Goal: Task Accomplishment & Management: Use online tool/utility

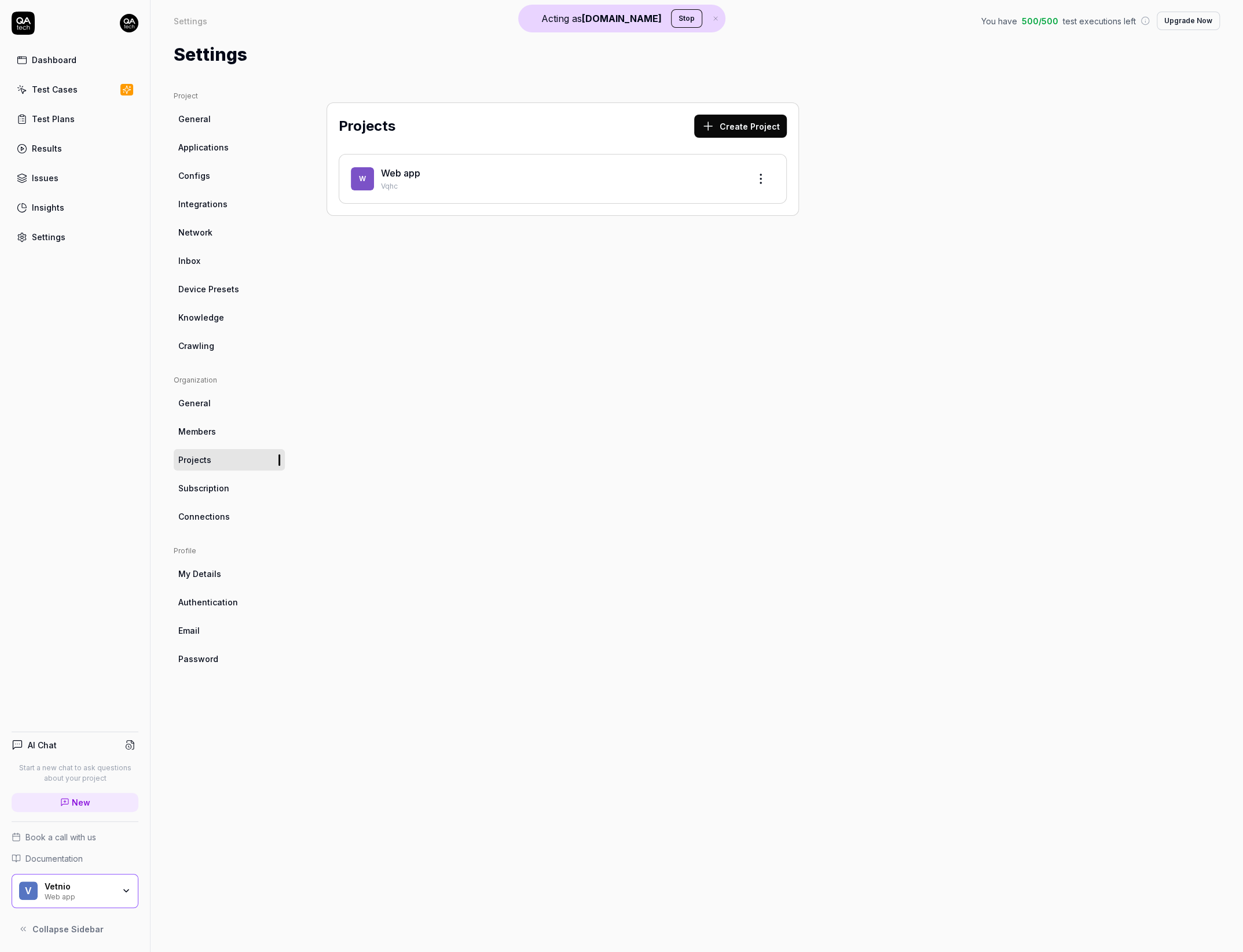
click at [101, 889] on div "Vetnio" at bounding box center [79, 887] width 69 height 10
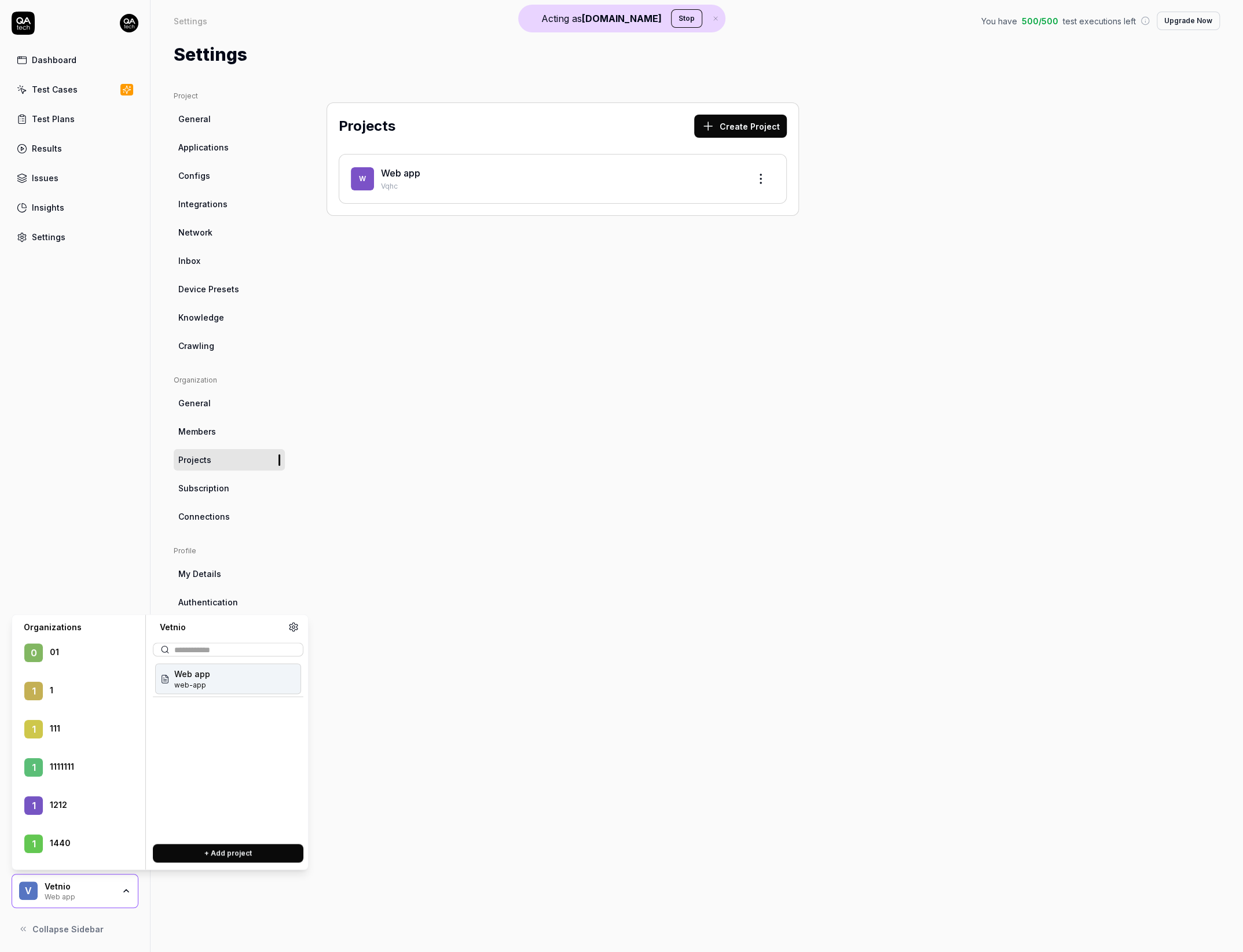
scroll to position [124, 0]
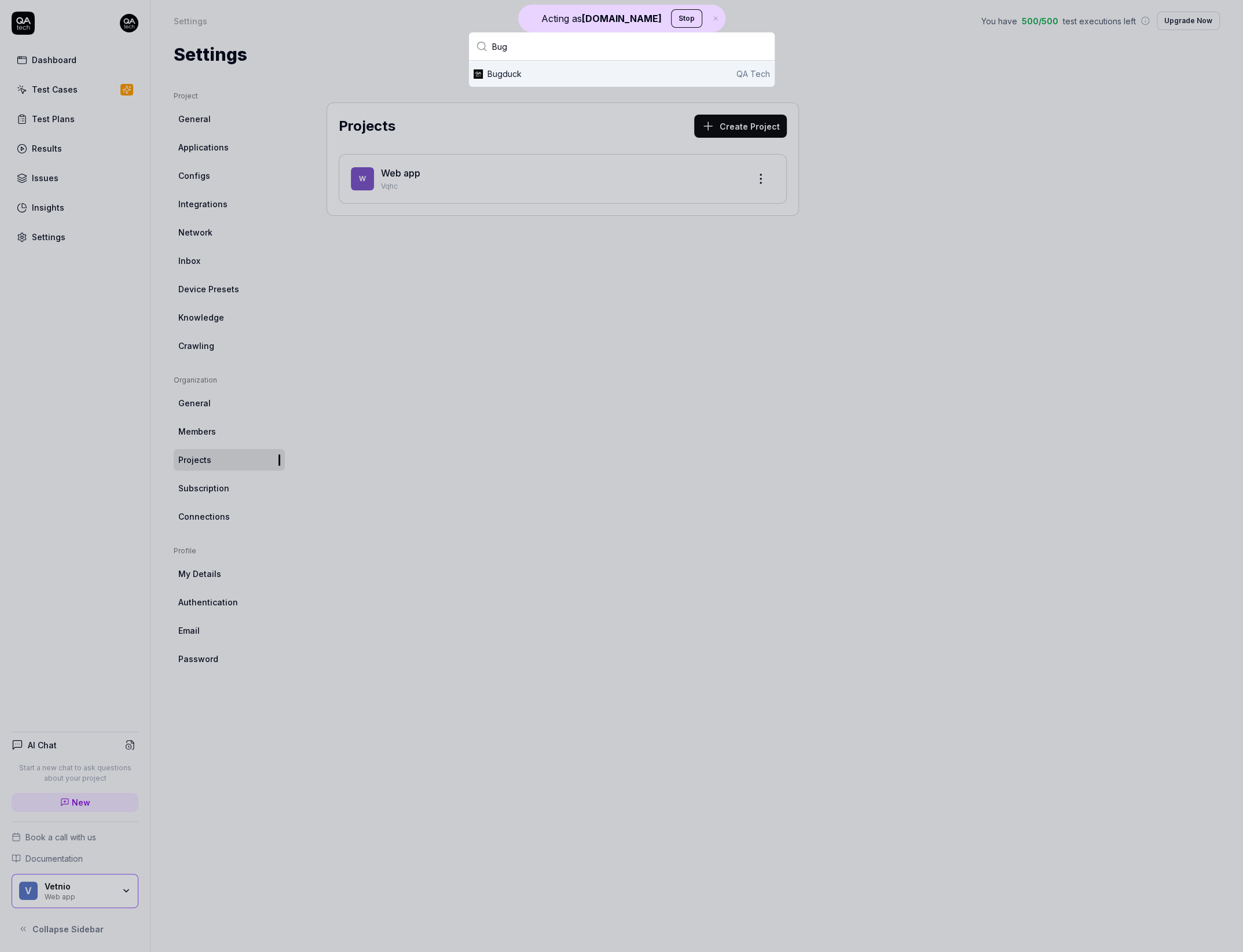
type input "Bug"
click at [510, 67] on div "Bugduck" at bounding box center [504, 73] width 34 height 12
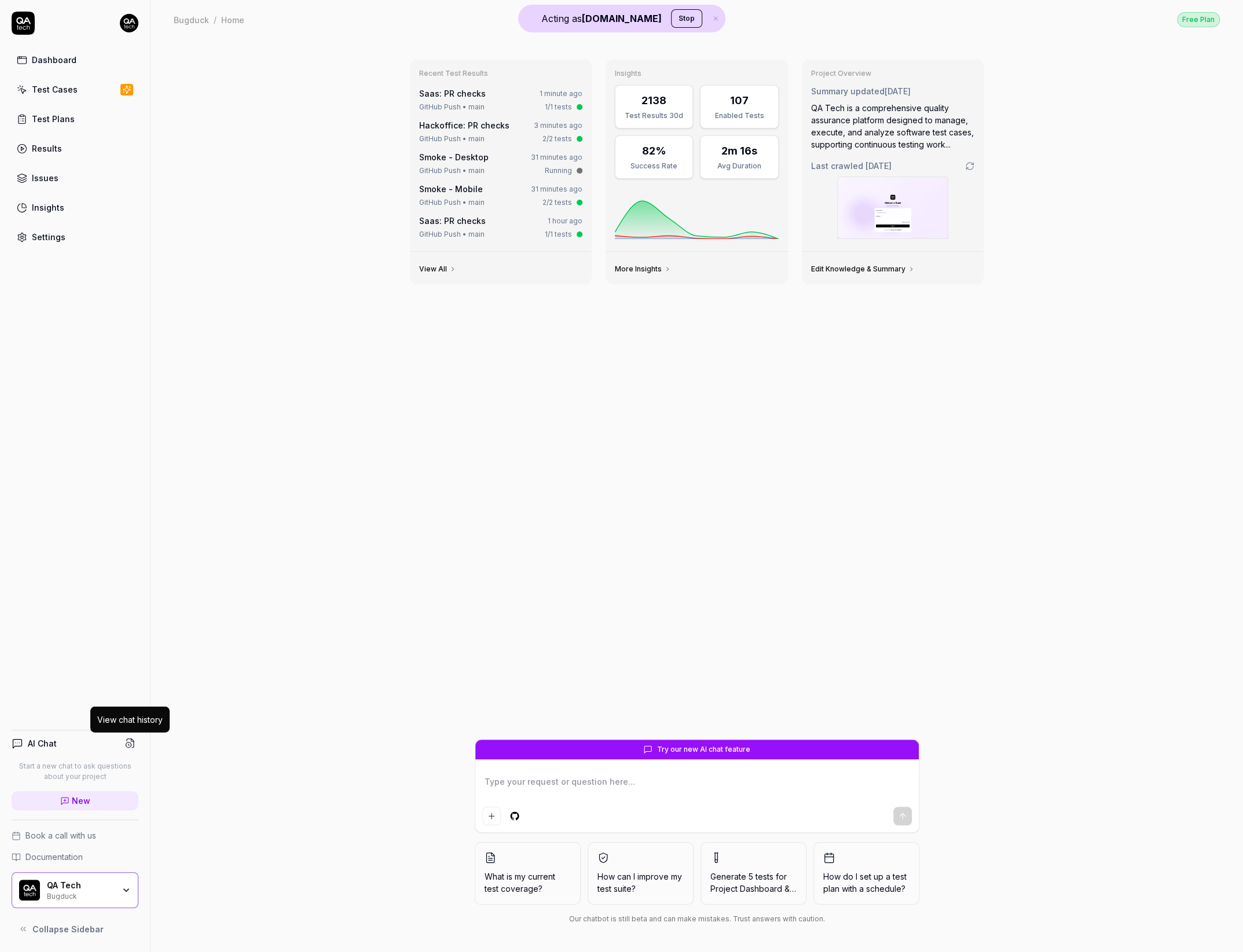
click at [128, 748] on button at bounding box center [130, 743] width 17 height 17
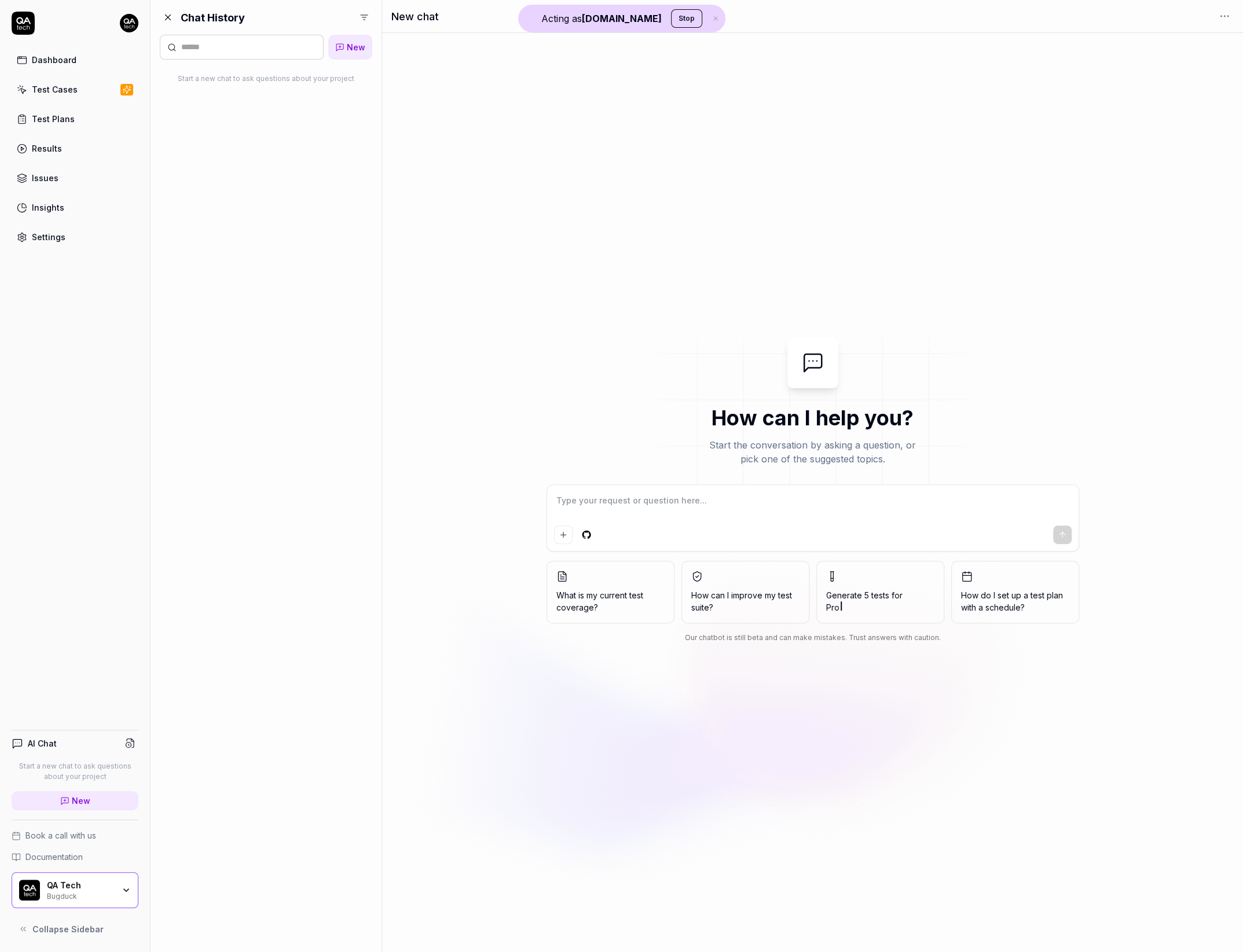
click at [867, 608] on span "Pro" at bounding box center [880, 608] width 108 height 12
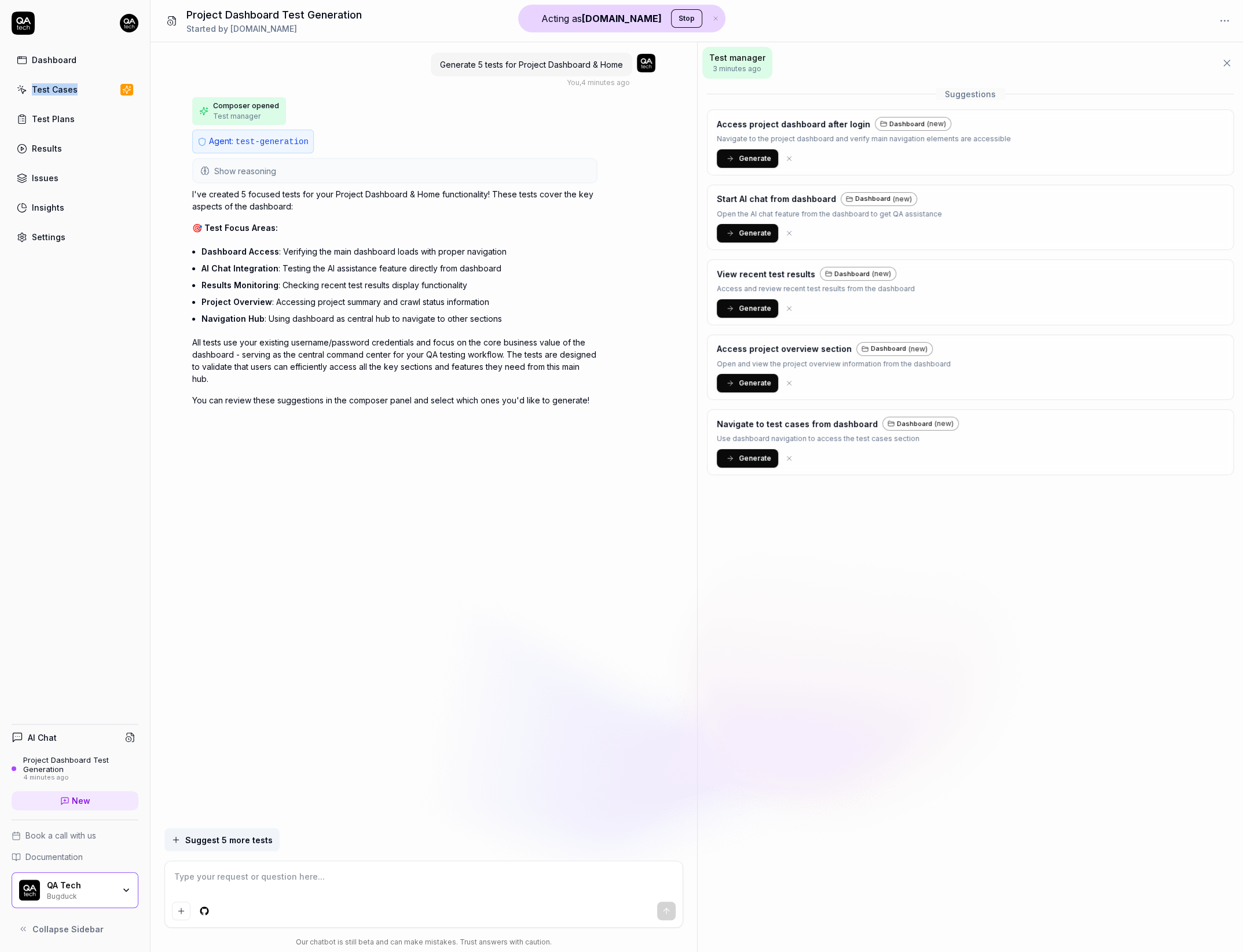
click at [752, 162] on span "Generate" at bounding box center [754, 158] width 32 height 10
click at [748, 236] on span "Generate" at bounding box center [754, 233] width 32 height 10
click at [750, 309] on span "Generate" at bounding box center [754, 309] width 32 height 10
click at [747, 385] on span "Generate" at bounding box center [754, 383] width 32 height 10
click at [748, 455] on span "Generate" at bounding box center [754, 459] width 32 height 10
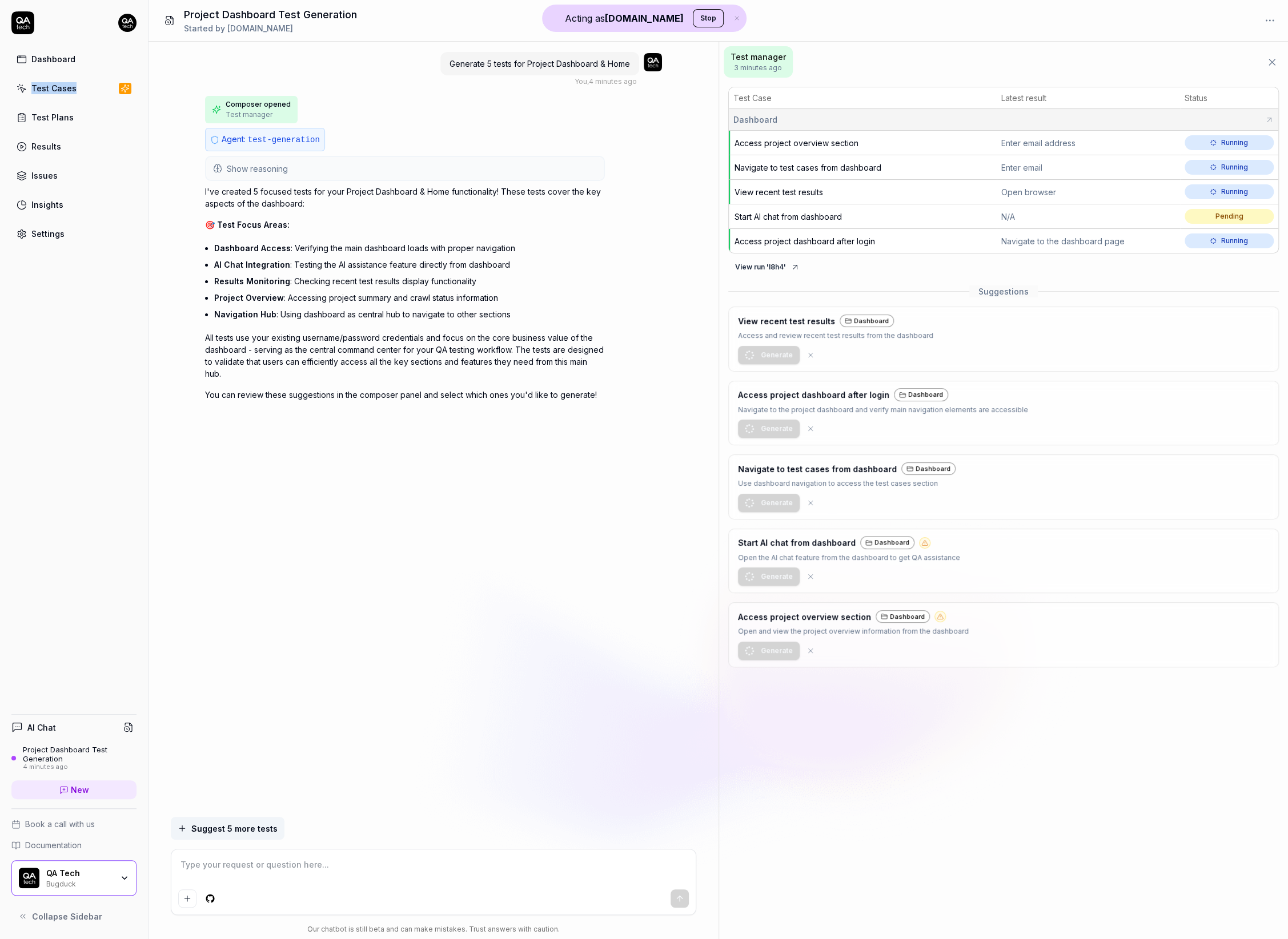
click at [811, 145] on span "Access project overview section" at bounding box center [797, 142] width 124 height 9
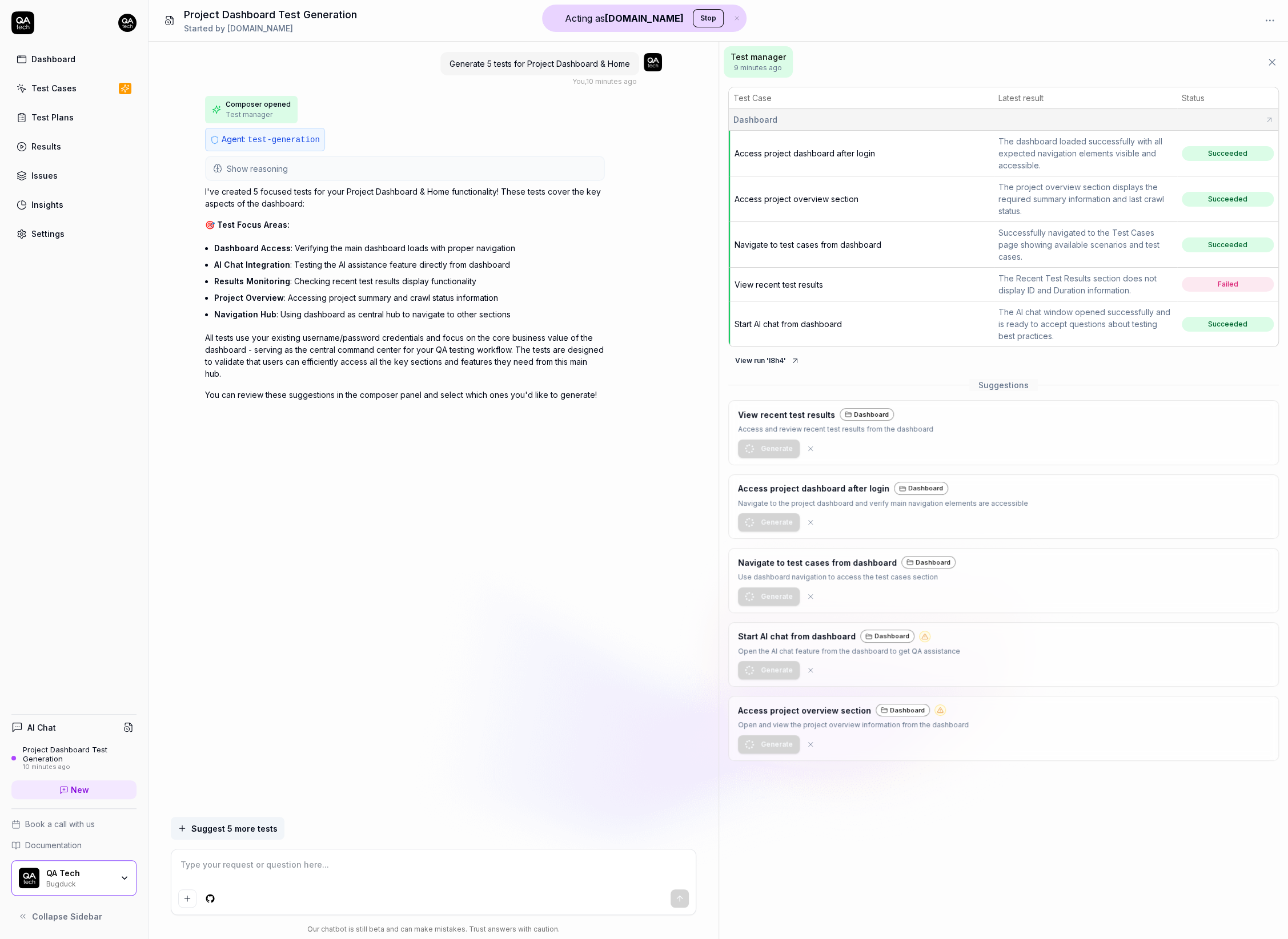
click at [804, 413] on h3 "View recent test results" at bounding box center [787, 415] width 97 height 12
click at [777, 426] on p "Access and review recent test results from the dashboard" at bounding box center [836, 429] width 195 height 11
click at [872, 432] on p "Access and review recent test results from the dashboard" at bounding box center [836, 429] width 195 height 11
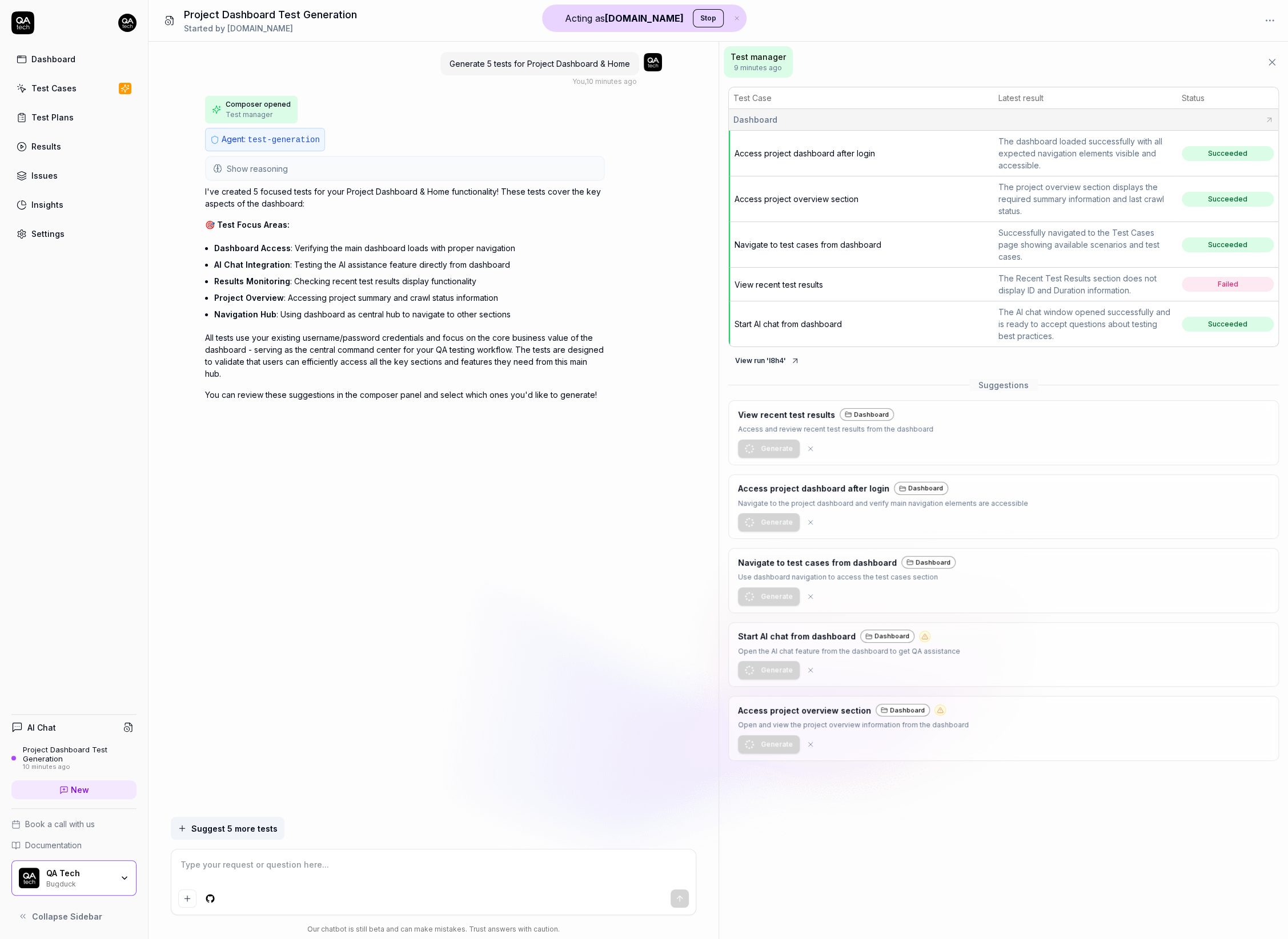
click at [892, 427] on p "Access and review recent test results from the dashboard" at bounding box center [836, 429] width 195 height 11
click at [801, 418] on div "View recent test results Dashboard" at bounding box center [836, 415] width 195 height 14
click at [857, 410] on div "Dashboard" at bounding box center [866, 414] width 54 height 13
click at [783, 410] on h3 "View recent test results" at bounding box center [787, 415] width 97 height 12
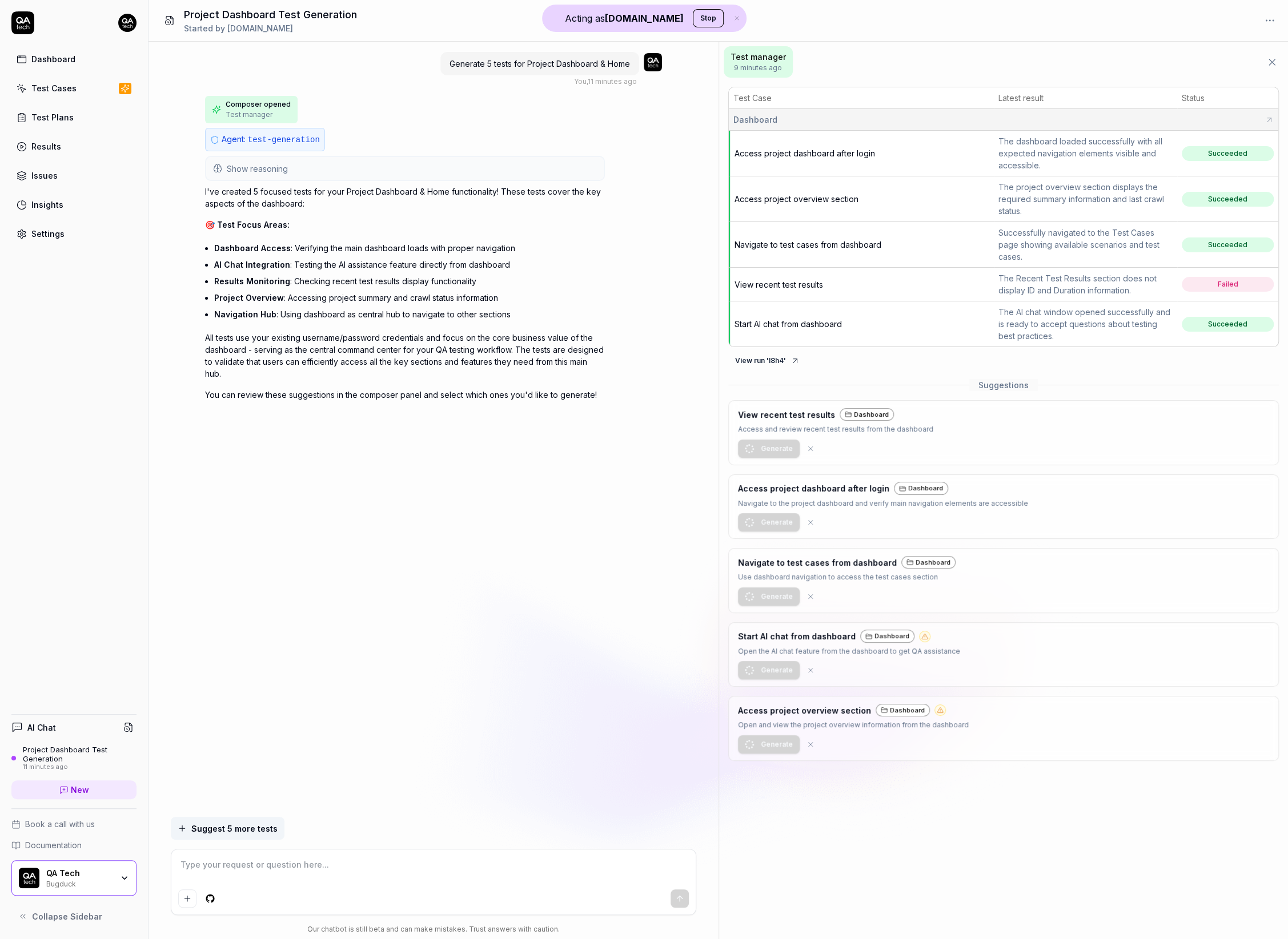
click at [786, 423] on p "Access and review recent test results from the dashboard" at bounding box center [836, 429] width 195 height 11
click at [792, 322] on span "Start AI chat from dashboard" at bounding box center [789, 323] width 107 height 9
click at [793, 153] on span "Access project dashboard after login" at bounding box center [805, 153] width 141 height 9
click at [833, 96] on th "Test Case" at bounding box center [861, 97] width 265 height 22
click at [823, 161] on td "Access project dashboard after login" at bounding box center [861, 153] width 265 height 46
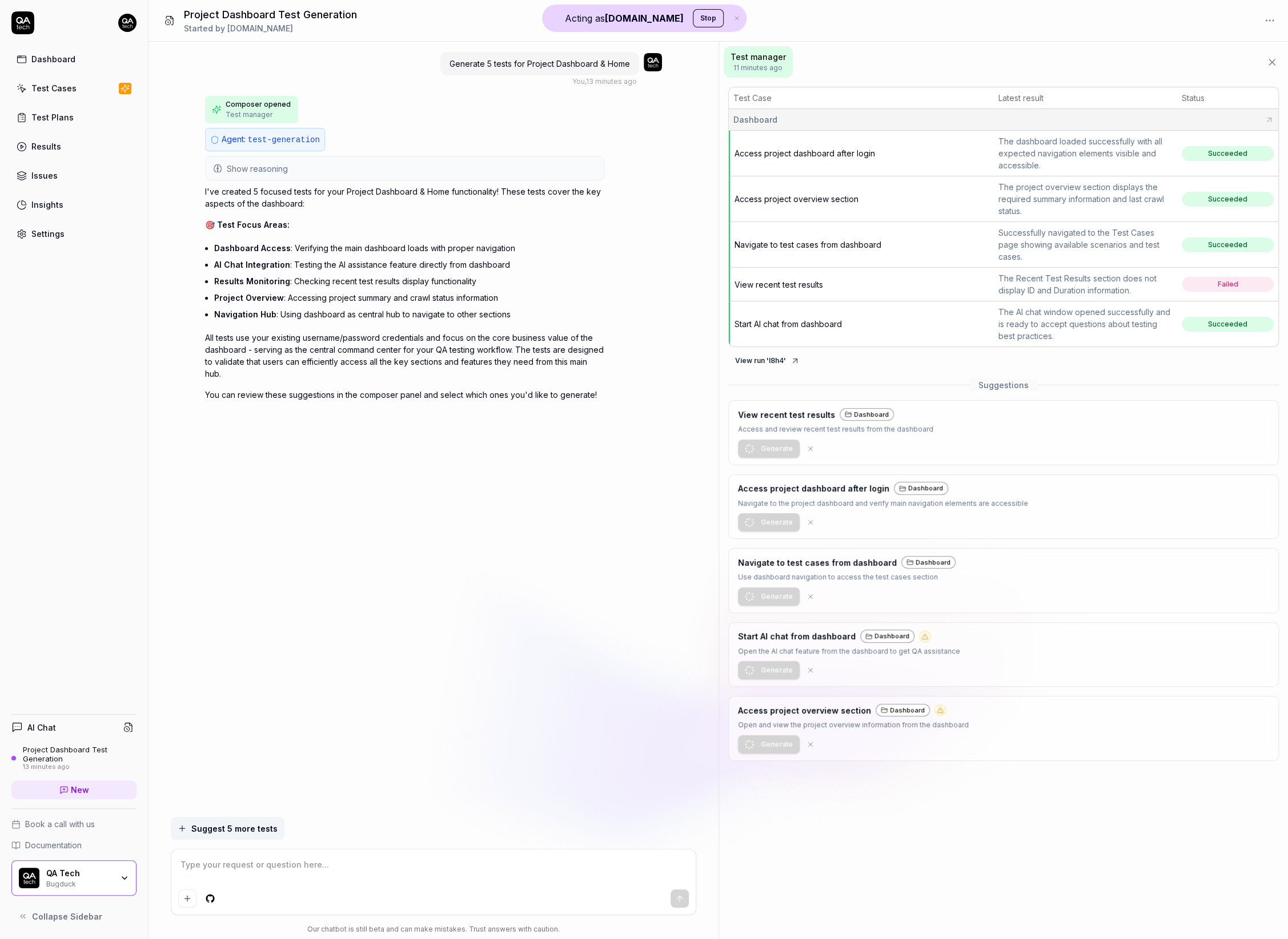
click at [820, 103] on th "Test Case" at bounding box center [861, 97] width 265 height 22
click at [865, 253] on td "Navigate to test cases from dashboard" at bounding box center [861, 245] width 265 height 46
click at [887, 94] on th "Test Case" at bounding box center [861, 97] width 265 height 22
click at [897, 126] on td "Dashboard" at bounding box center [1004, 119] width 550 height 22
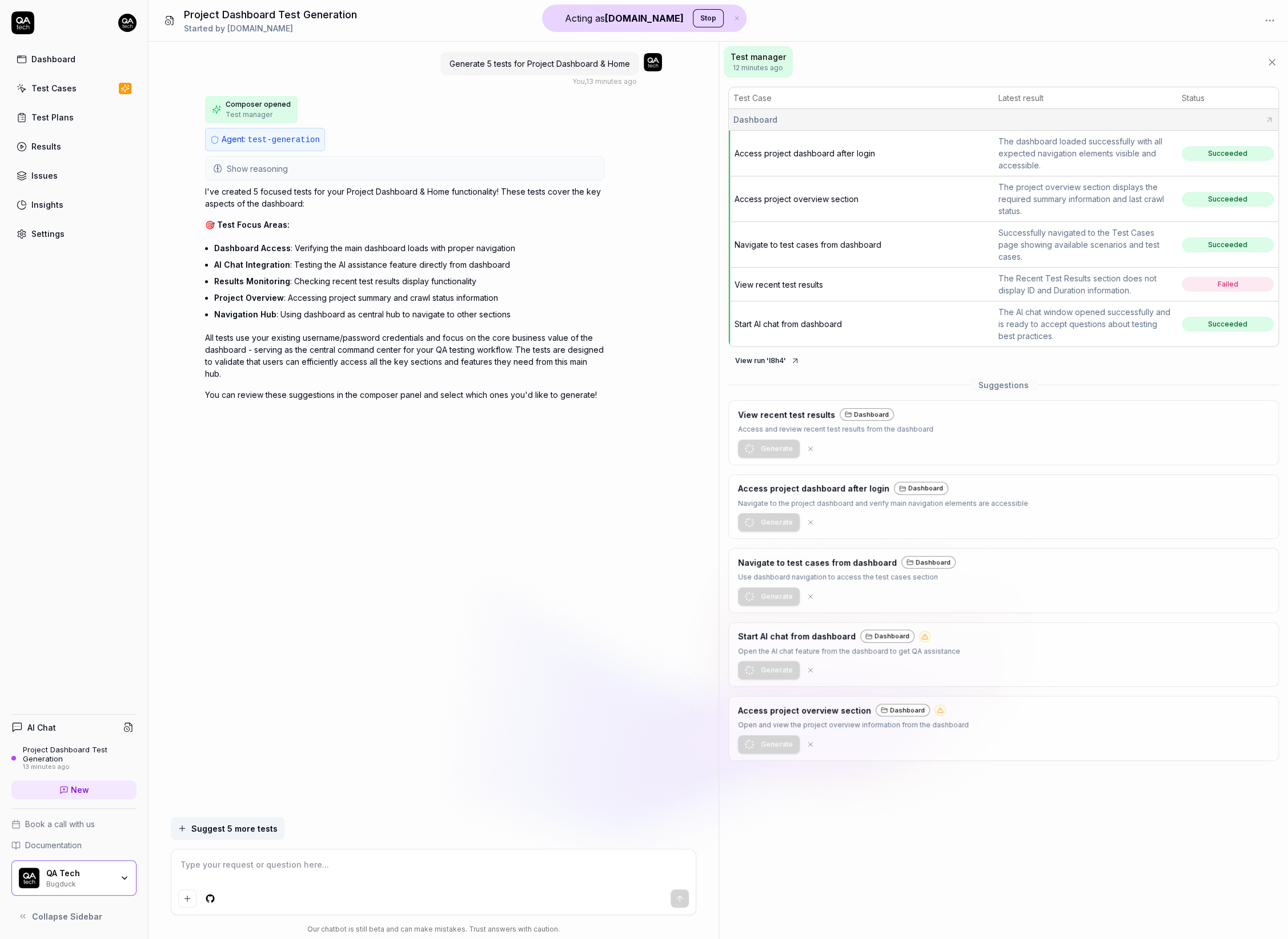
click at [891, 198] on td "Access project overview section" at bounding box center [861, 199] width 265 height 46
click at [906, 244] on td "Navigate to test cases from dashboard" at bounding box center [861, 245] width 265 height 46
click at [904, 276] on td "View recent test results" at bounding box center [861, 285] width 265 height 34
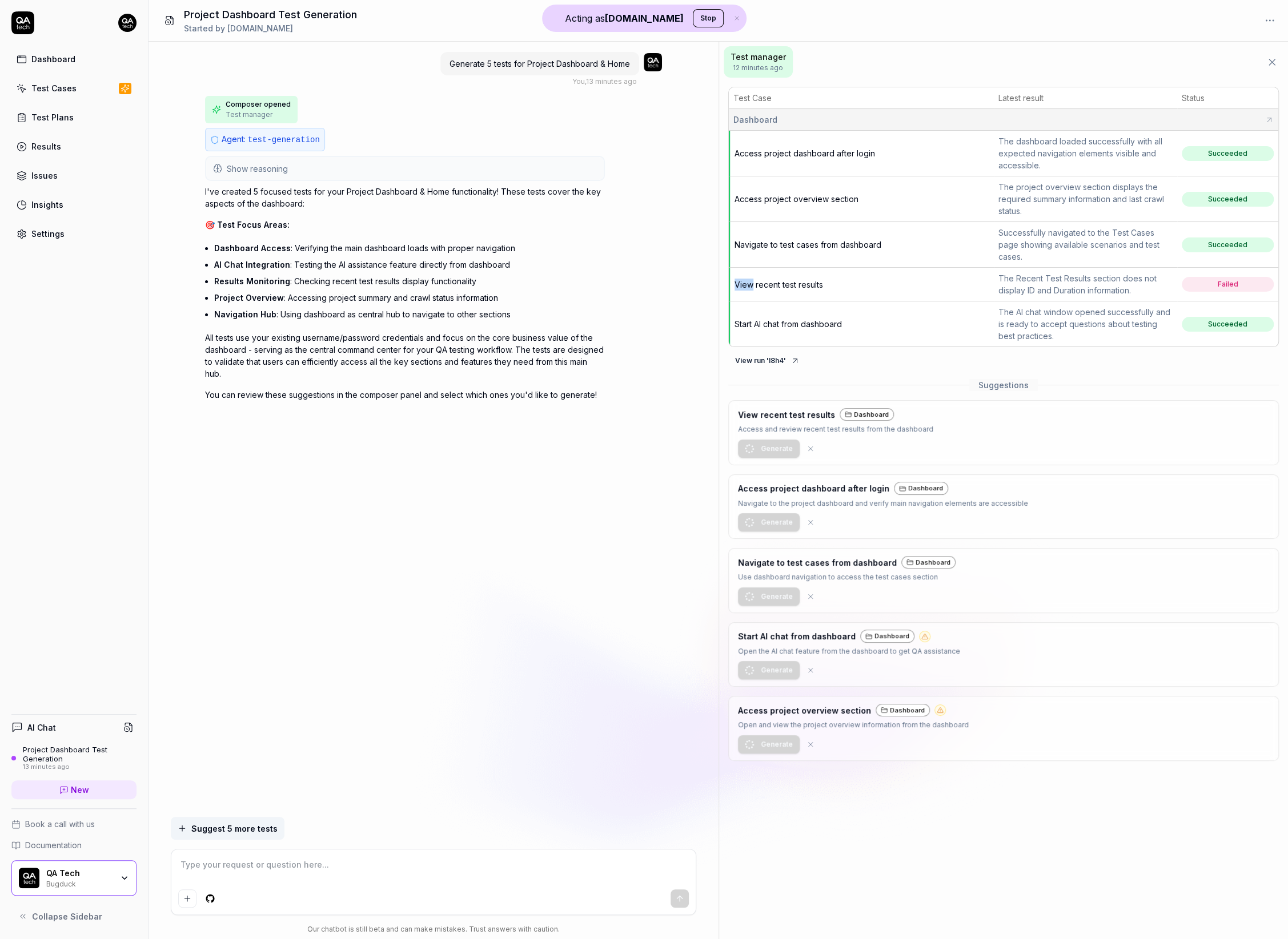
click at [904, 276] on td "View recent test results" at bounding box center [861, 285] width 265 height 34
click at [905, 321] on td "Start AI chat from dashboard" at bounding box center [861, 324] width 265 height 45
click at [902, 122] on div "Dashboard" at bounding box center [1003, 120] width 541 height 12
click at [1226, 119] on icon at bounding box center [1269, 120] width 9 height 9
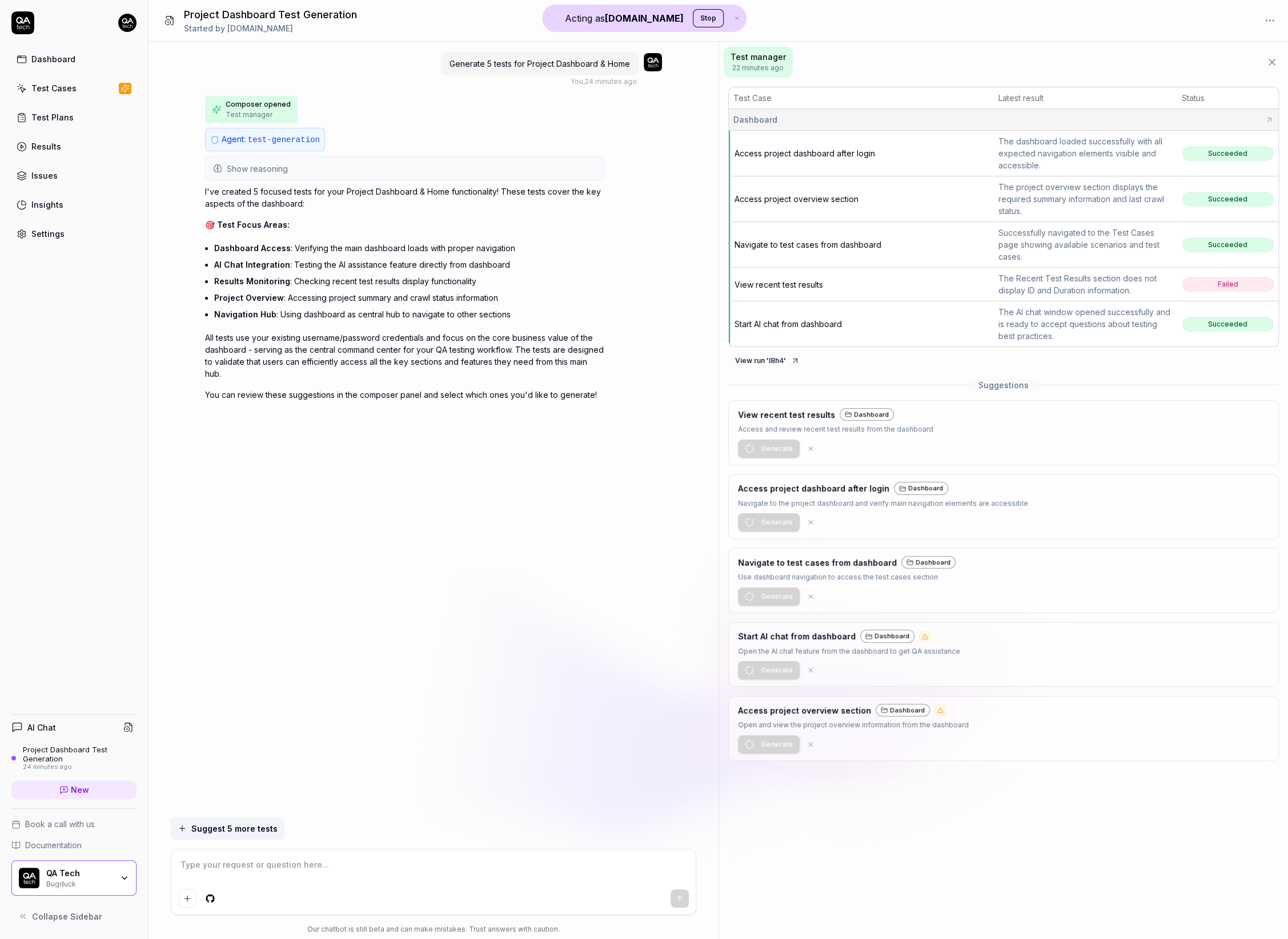
type textarea "*"
click at [814, 244] on span "Navigate to test cases from dashboard" at bounding box center [808, 244] width 147 height 9
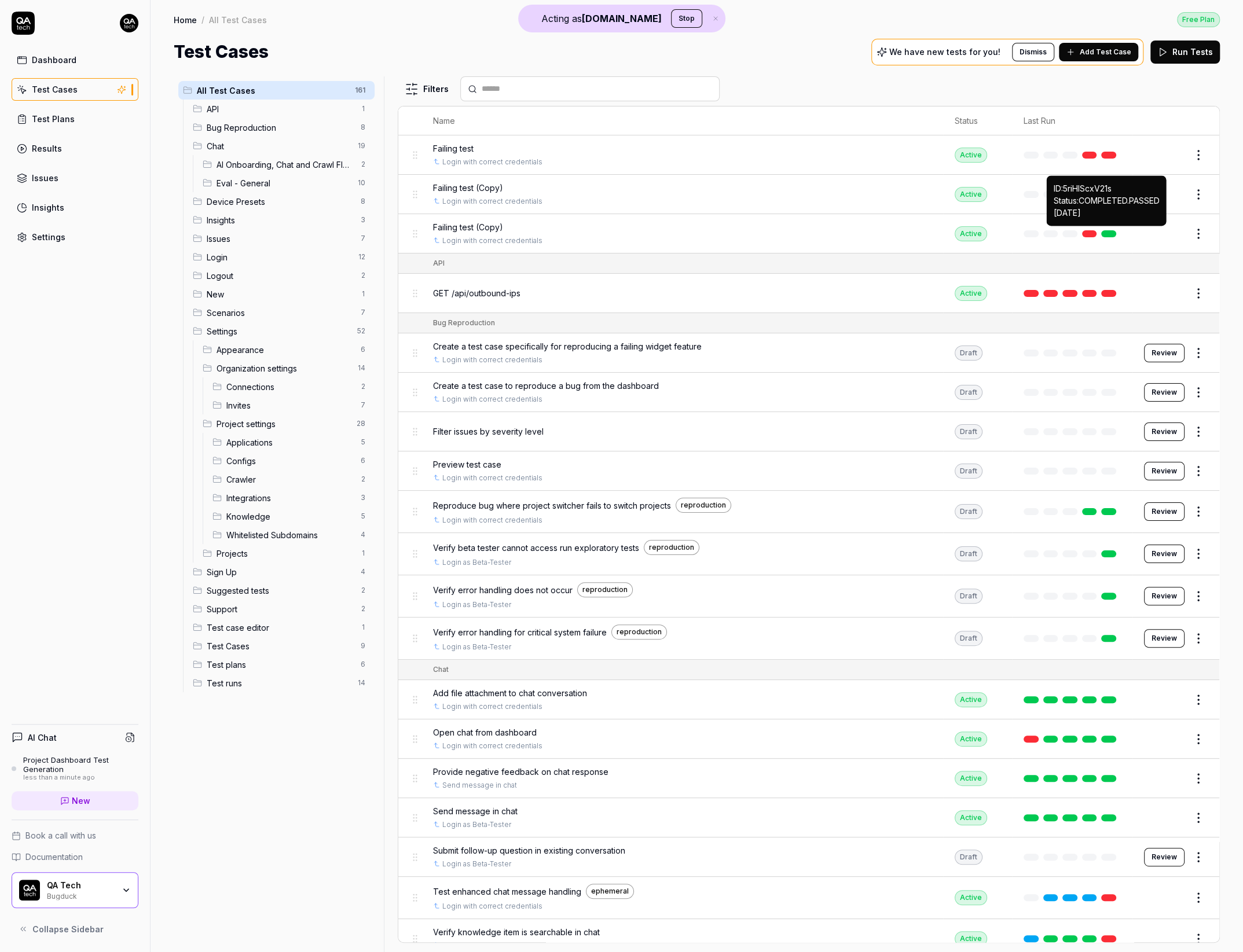
click at [1110, 232] on link at bounding box center [1108, 234] width 15 height 7
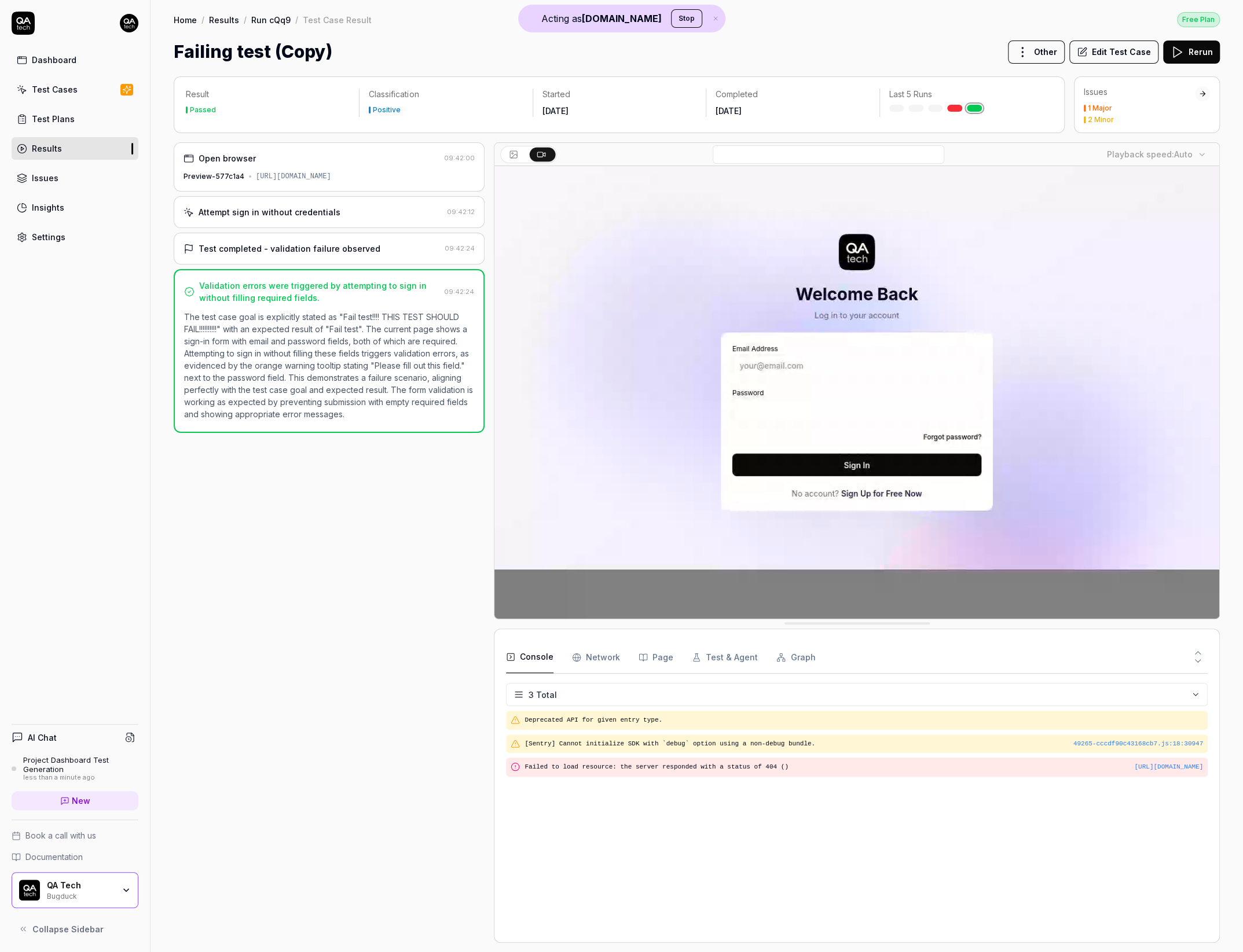
click at [1118, 52] on button "Edit Test Case" at bounding box center [1114, 52] width 89 height 23
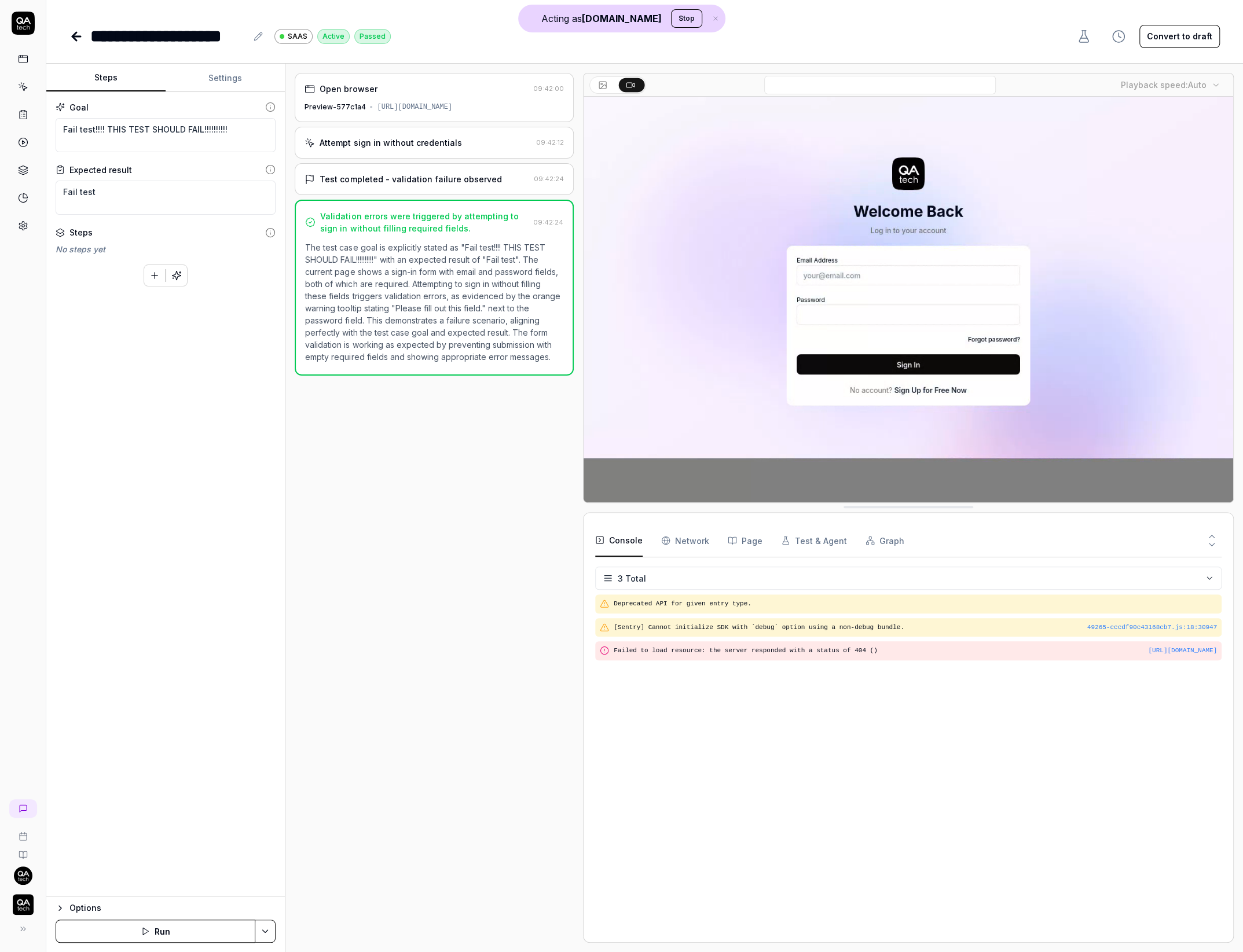
click at [74, 37] on icon at bounding box center [74, 36] width 4 height 8
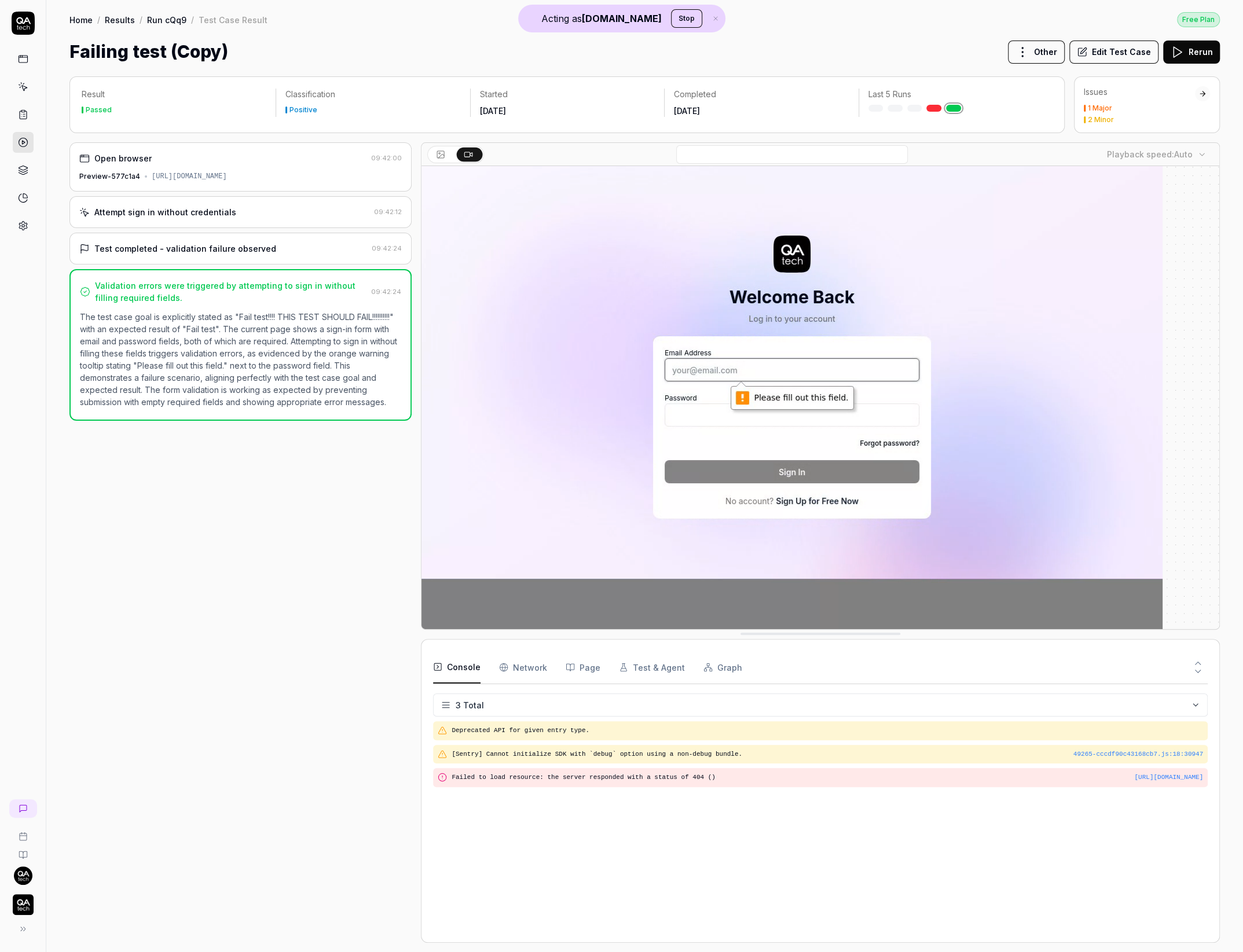
click at [168, 18] on link "Run cQq9" at bounding box center [166, 19] width 39 height 11
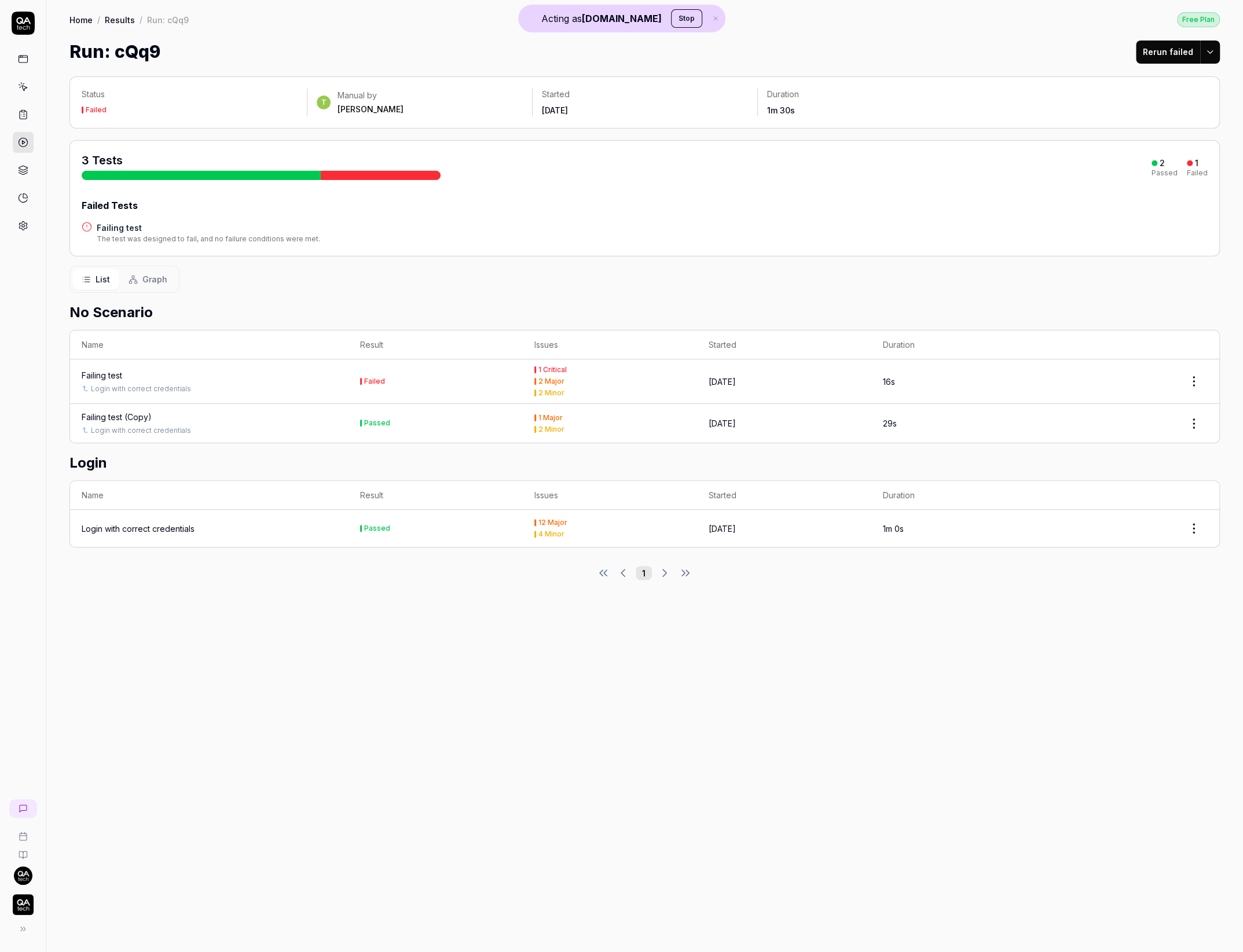
click at [118, 17] on link "Results" at bounding box center [120, 19] width 30 height 11
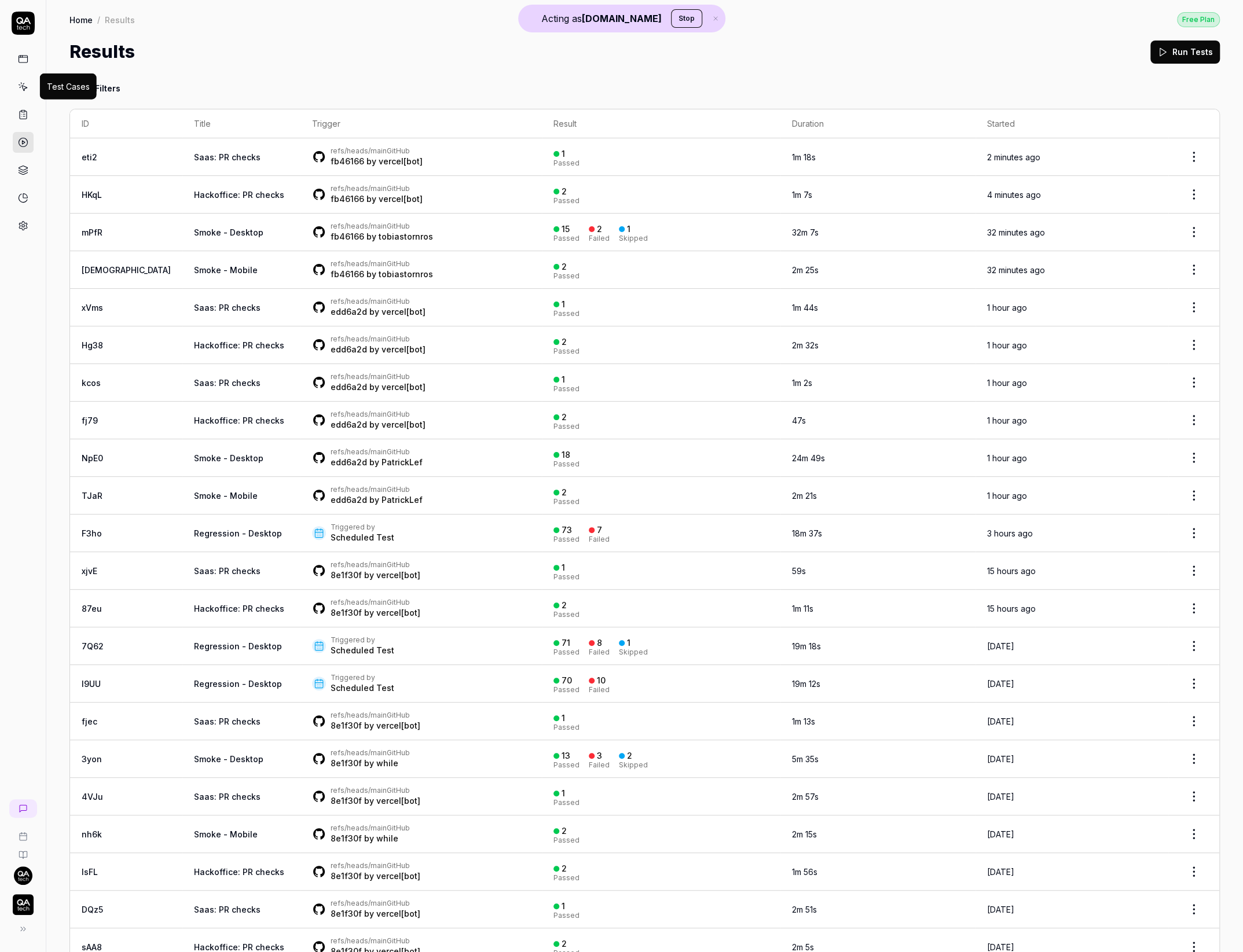
click at [20, 90] on icon at bounding box center [24, 87] width 10 height 10
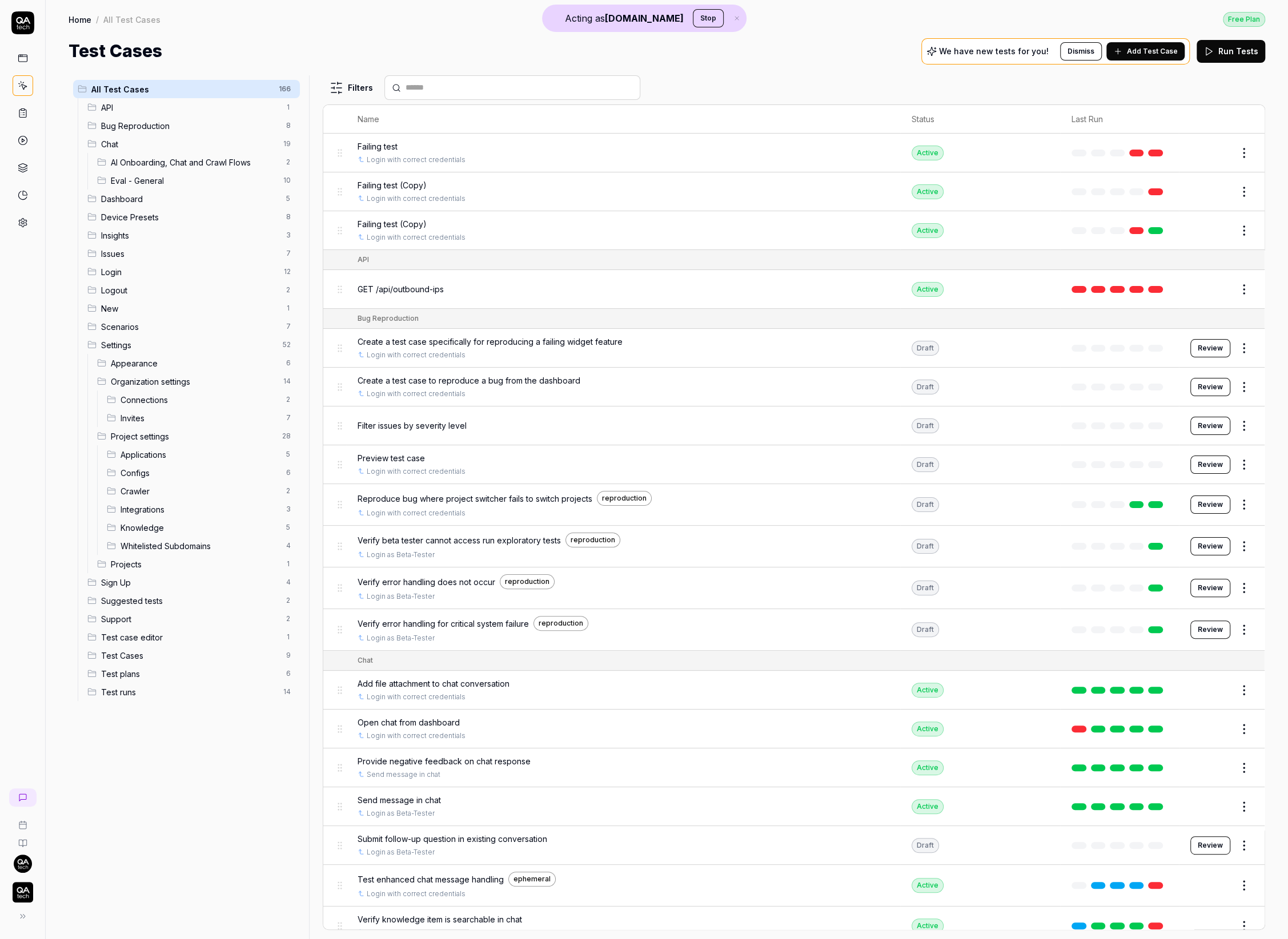
click at [381, 143] on span "Failing test" at bounding box center [378, 147] width 40 height 12
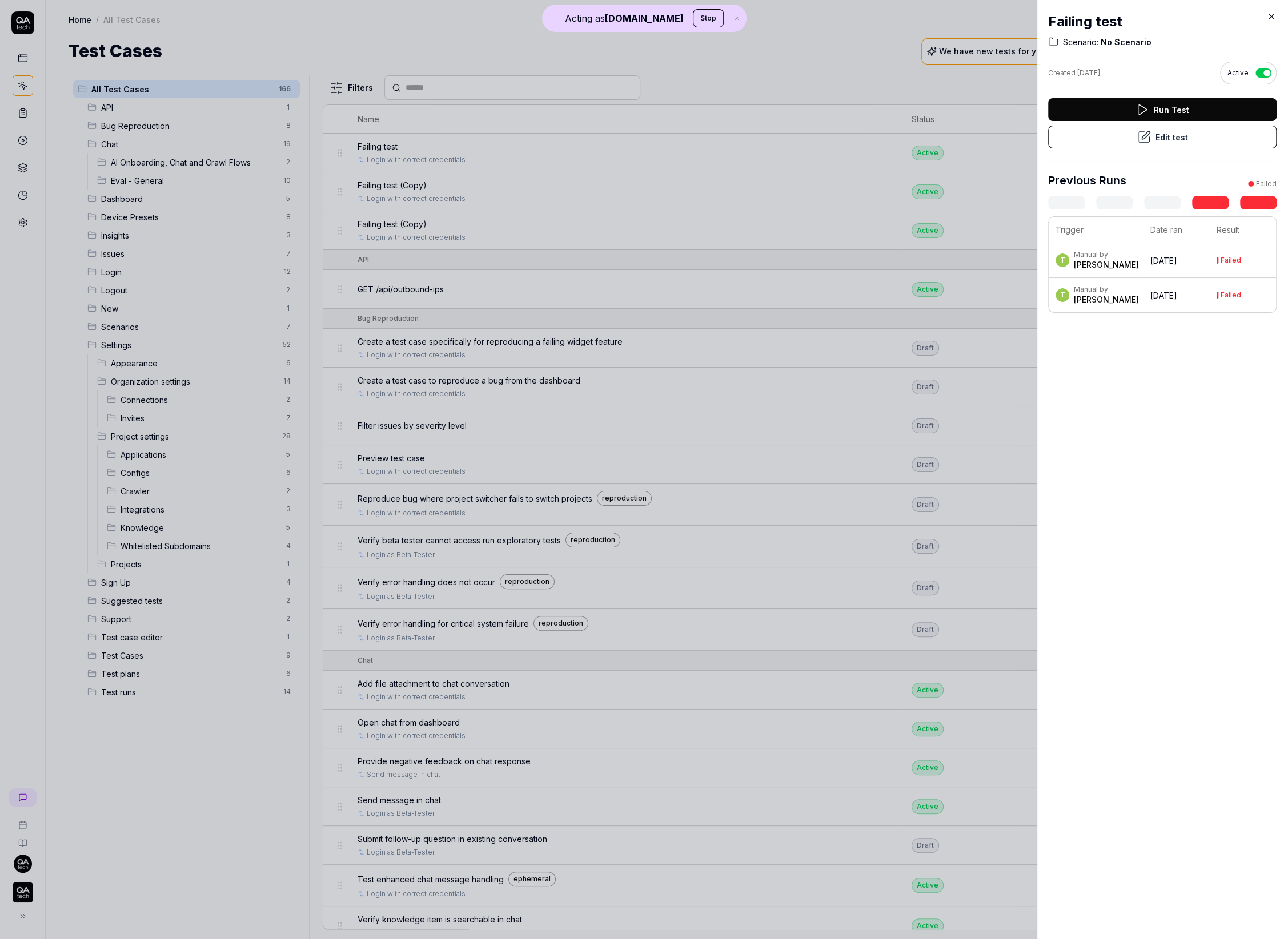
click at [1213, 133] on button "Edit test" at bounding box center [1162, 137] width 229 height 22
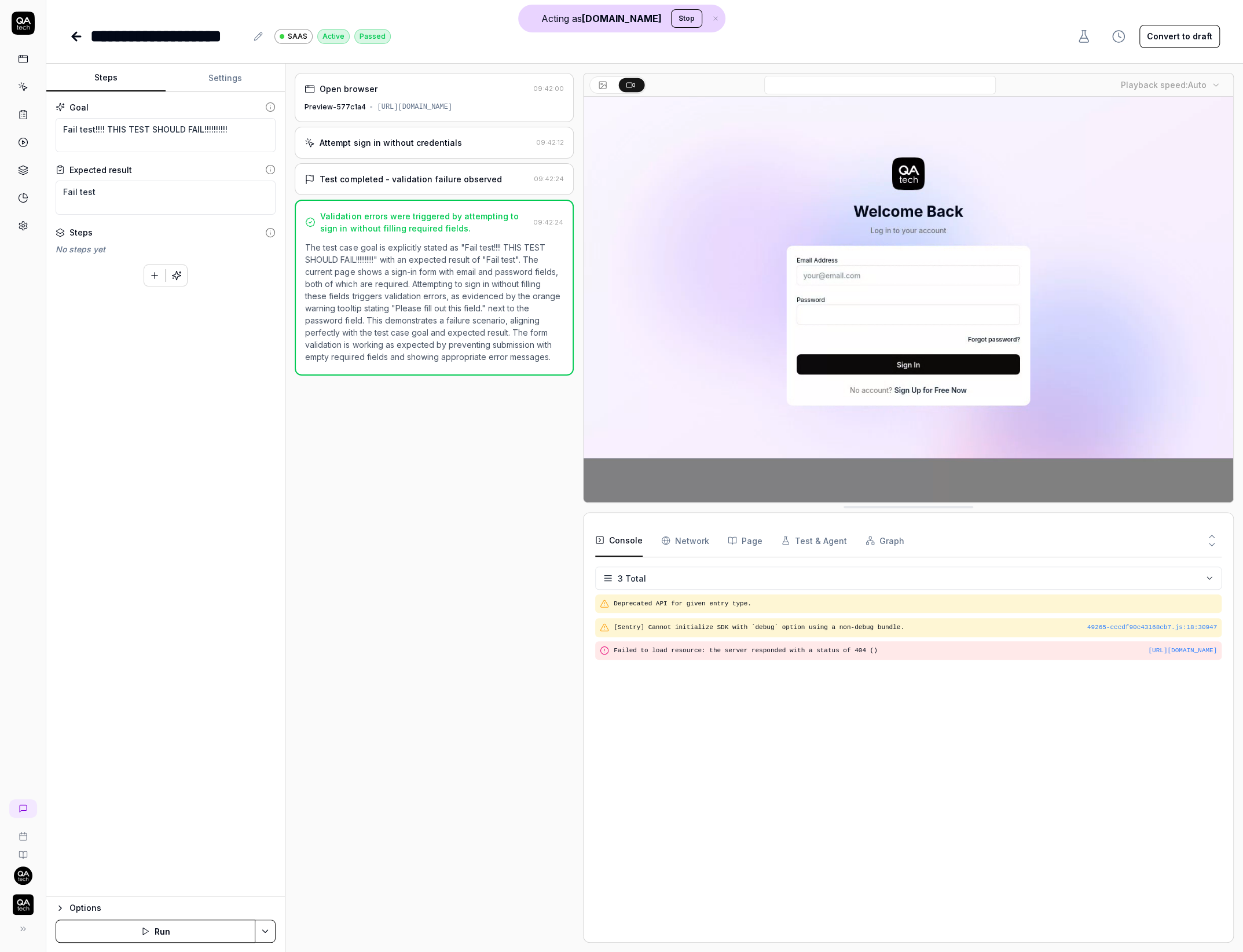
type textarea "*"
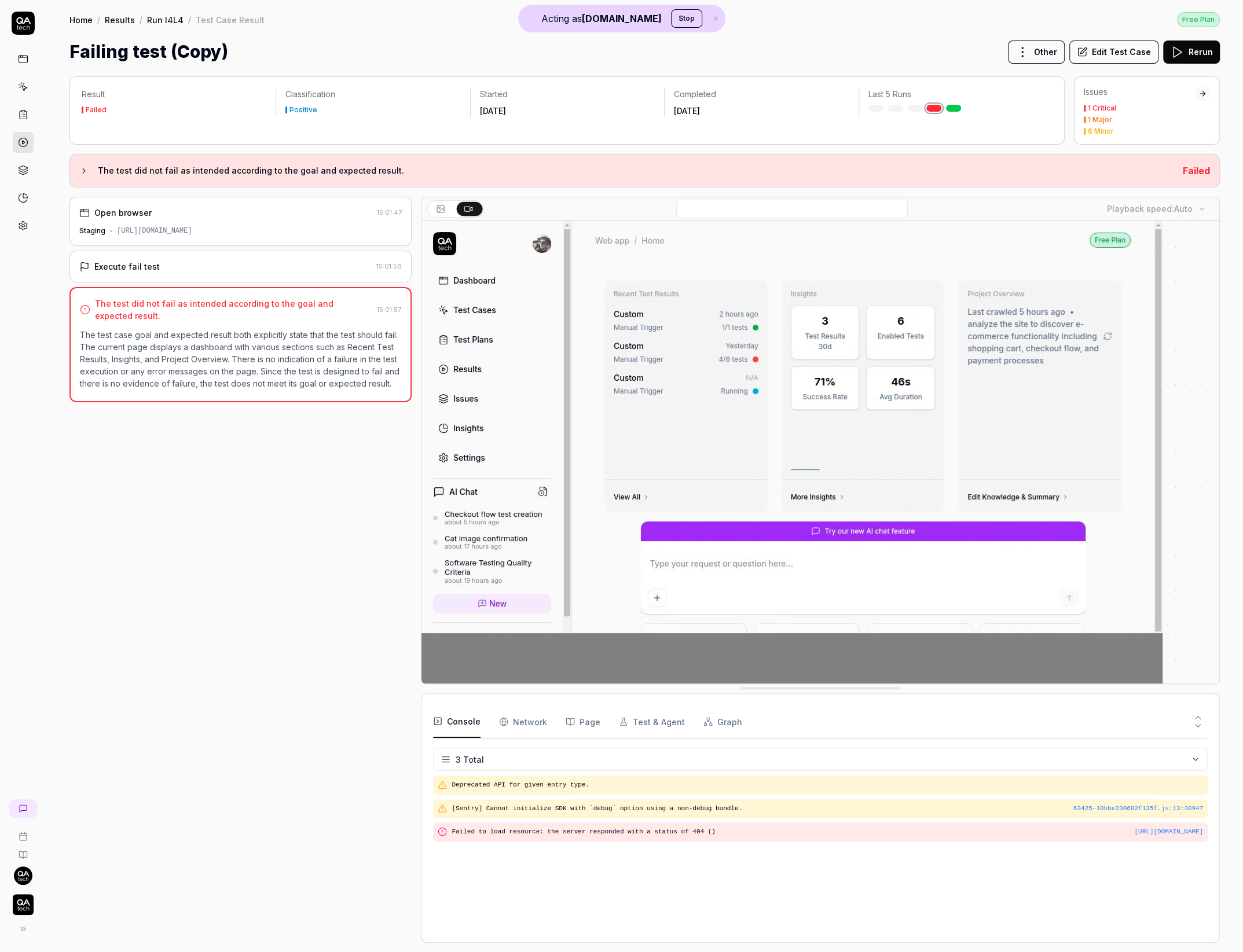
click at [1108, 51] on button "Edit Test Case" at bounding box center [1114, 52] width 89 height 23
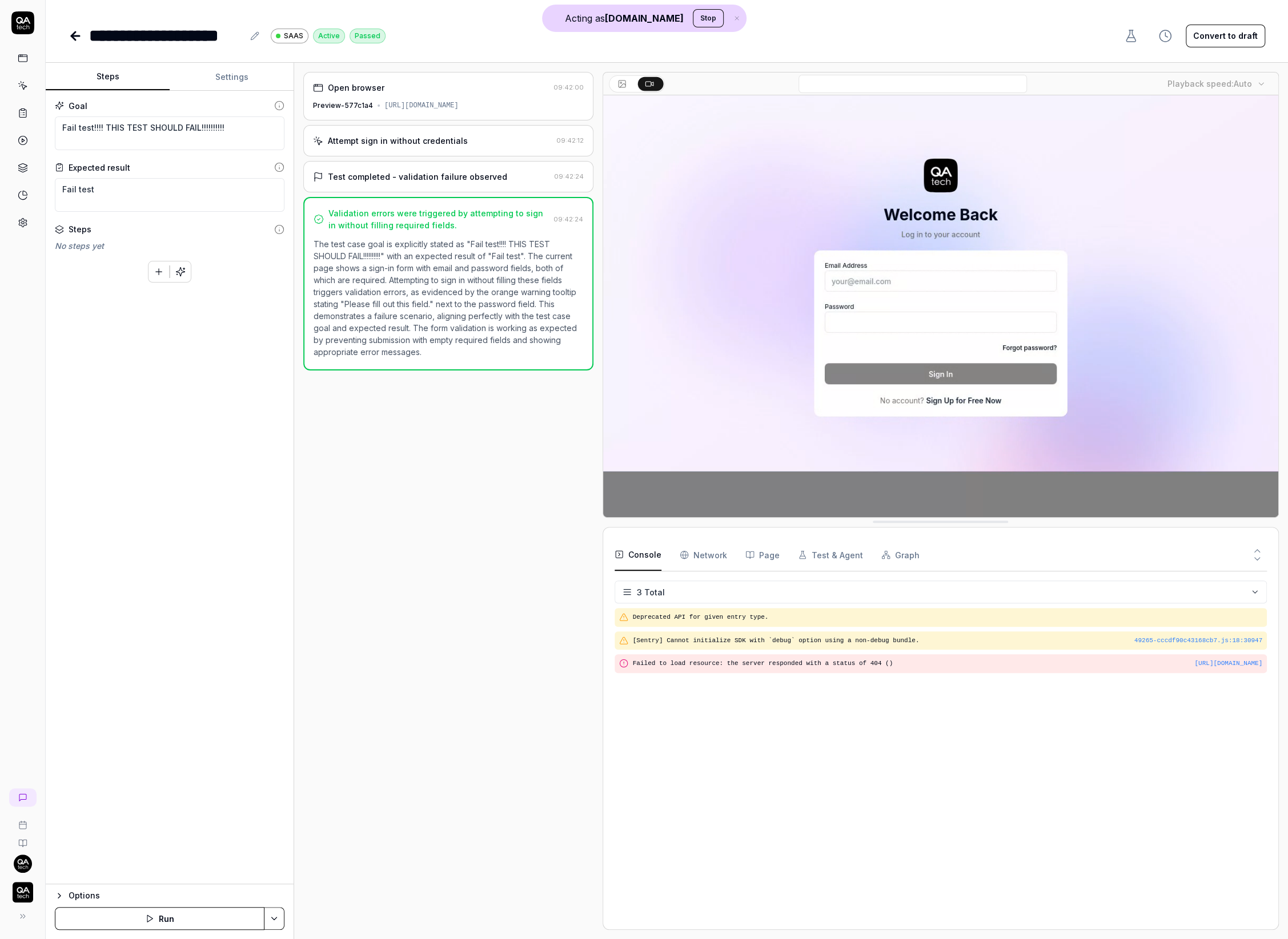
type textarea "*"
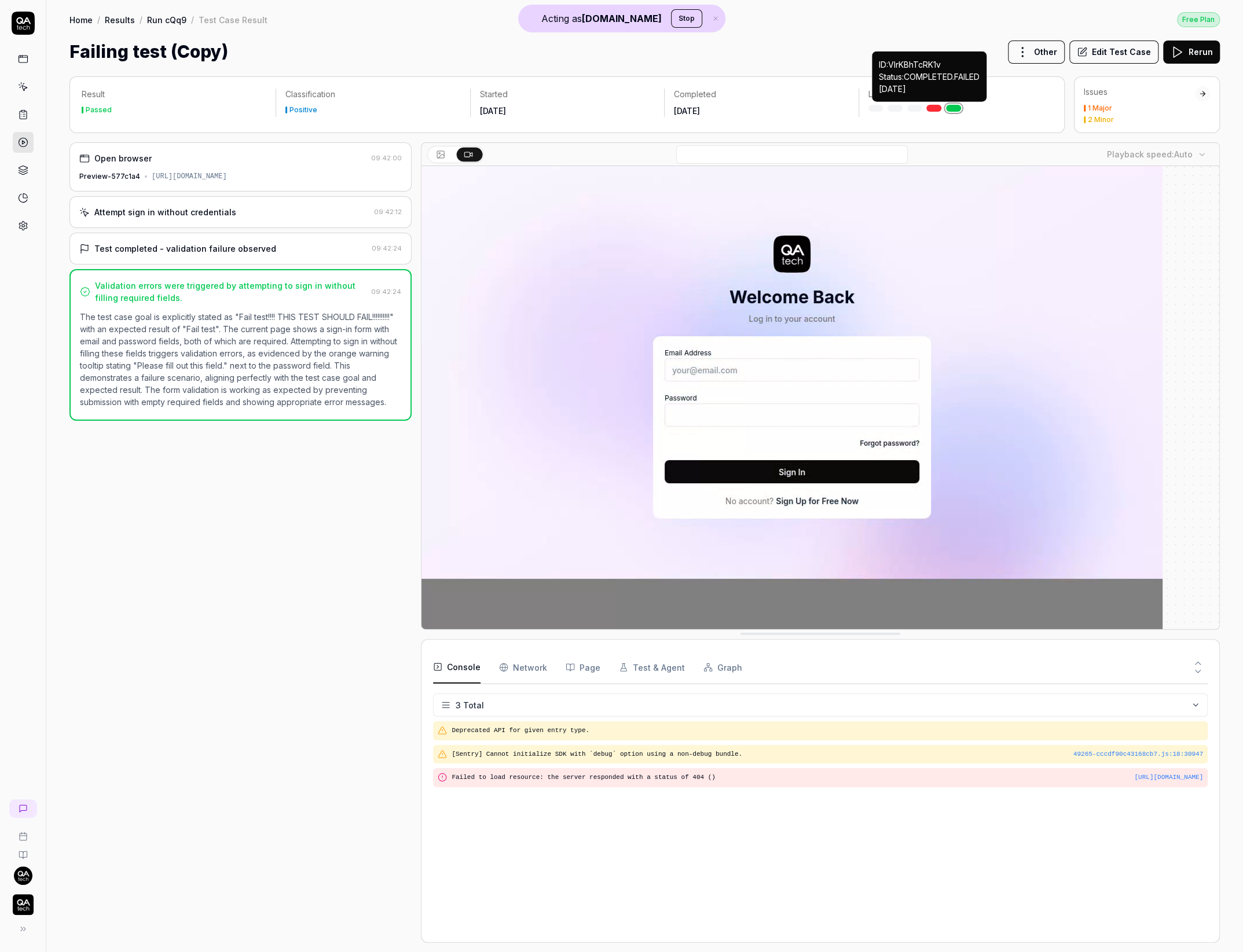
click at [933, 108] on link at bounding box center [934, 108] width 15 height 7
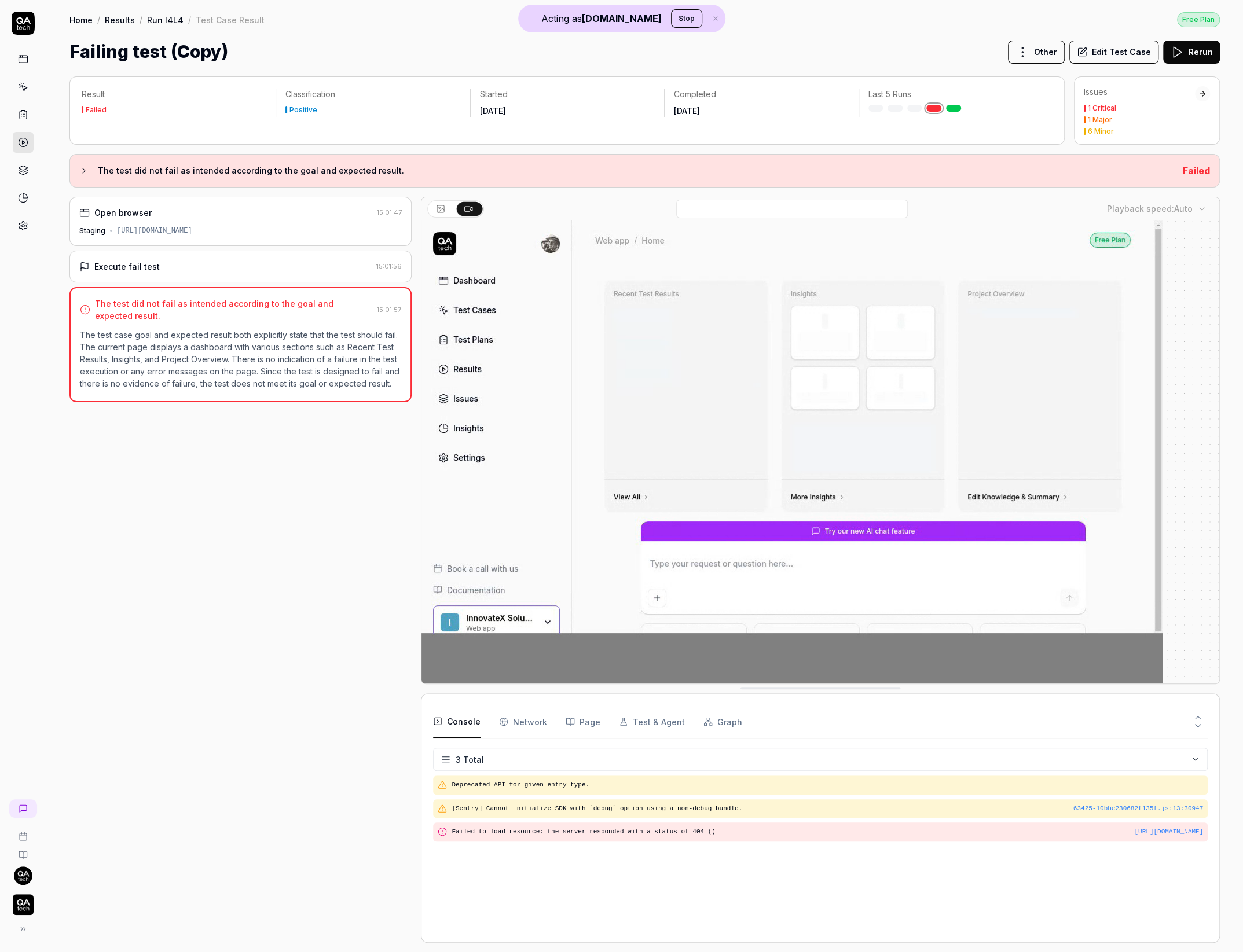
click at [1094, 53] on button "Edit Test Case" at bounding box center [1114, 52] width 89 height 23
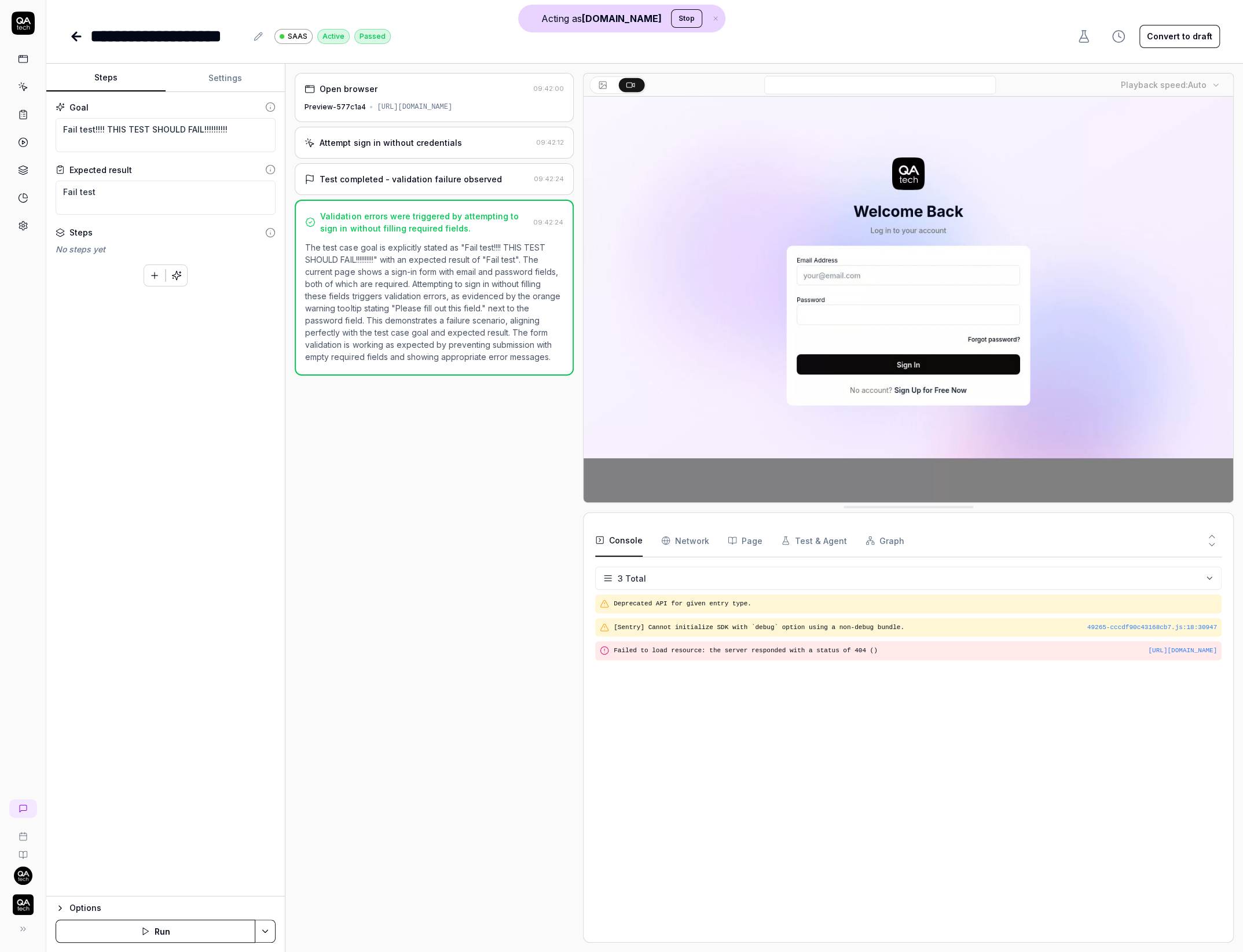
type textarea "*"
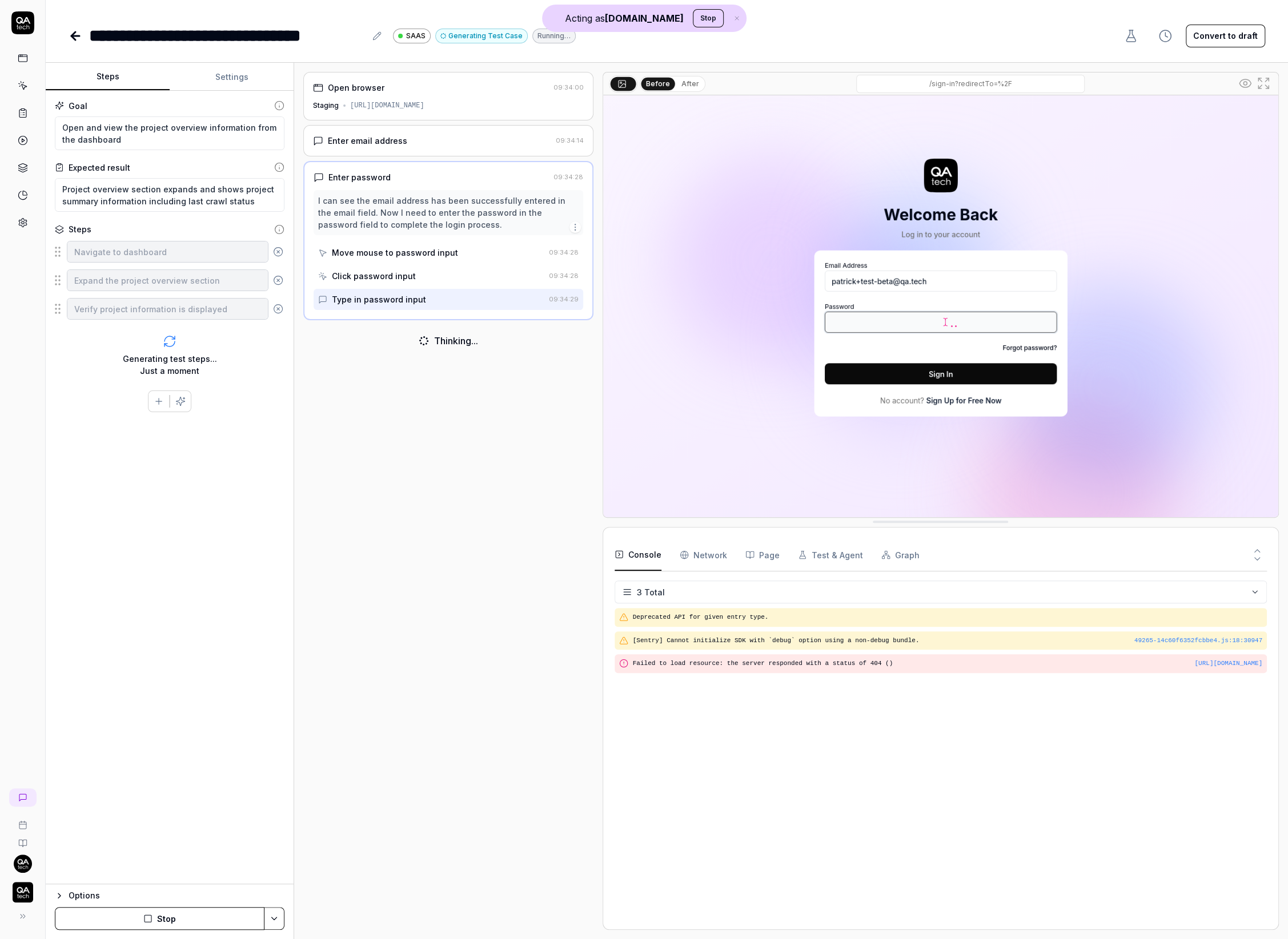
click at [377, 39] on icon at bounding box center [377, 35] width 9 height 9
click at [376, 35] on icon at bounding box center [377, 35] width 9 height 9
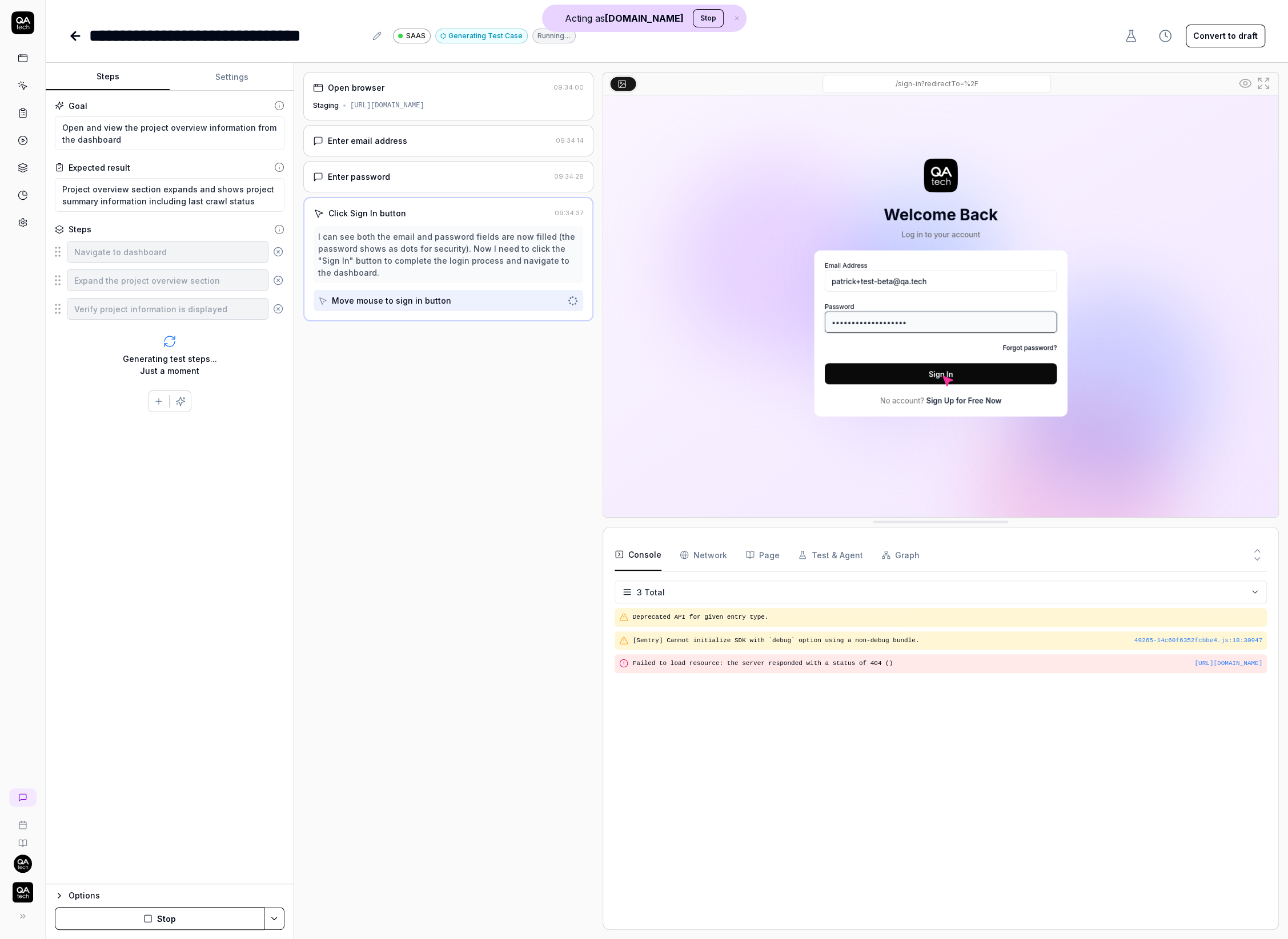
click at [379, 36] on icon at bounding box center [376, 35] width 8 height 8
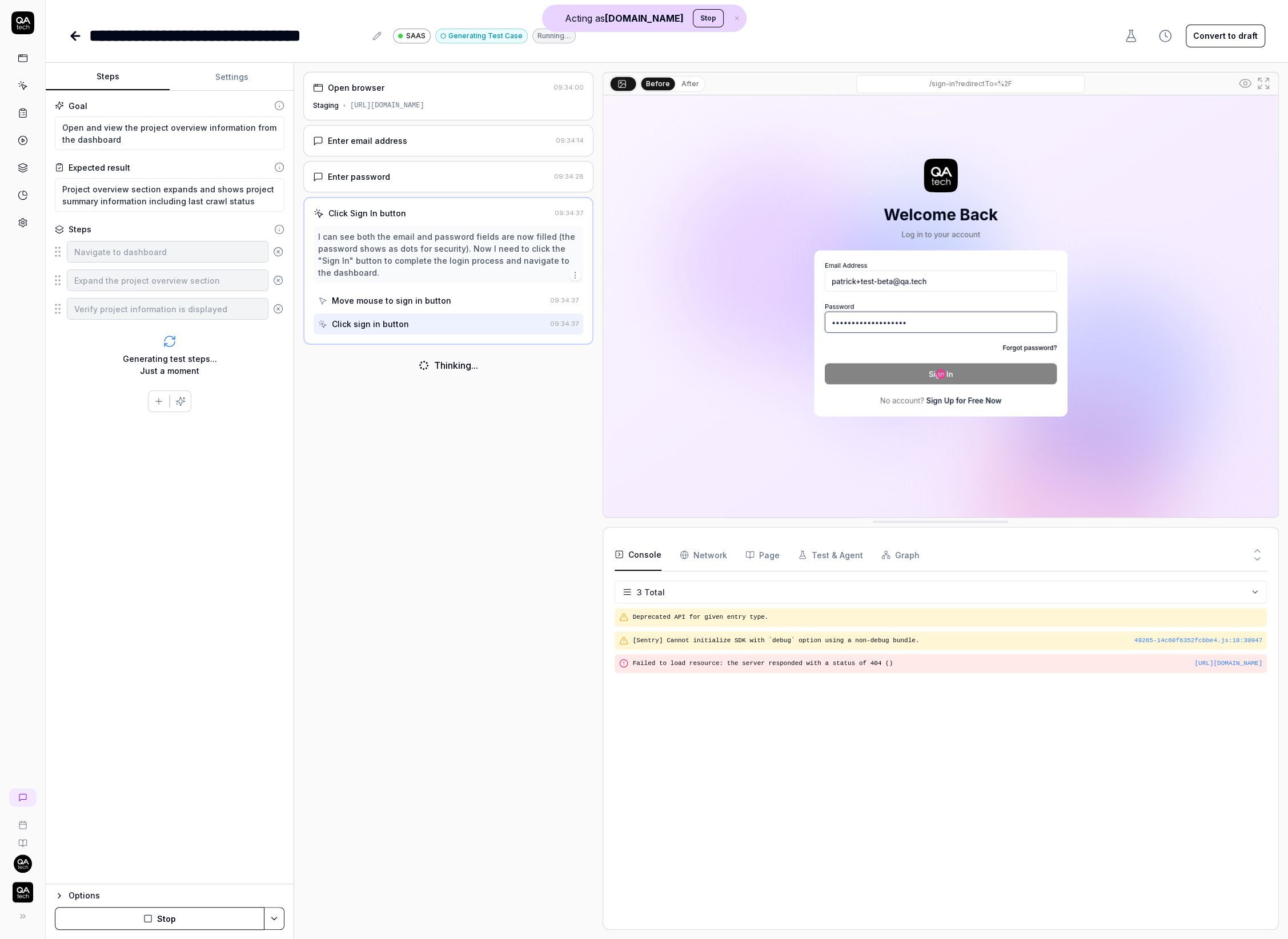
click at [379, 36] on icon at bounding box center [376, 35] width 8 height 8
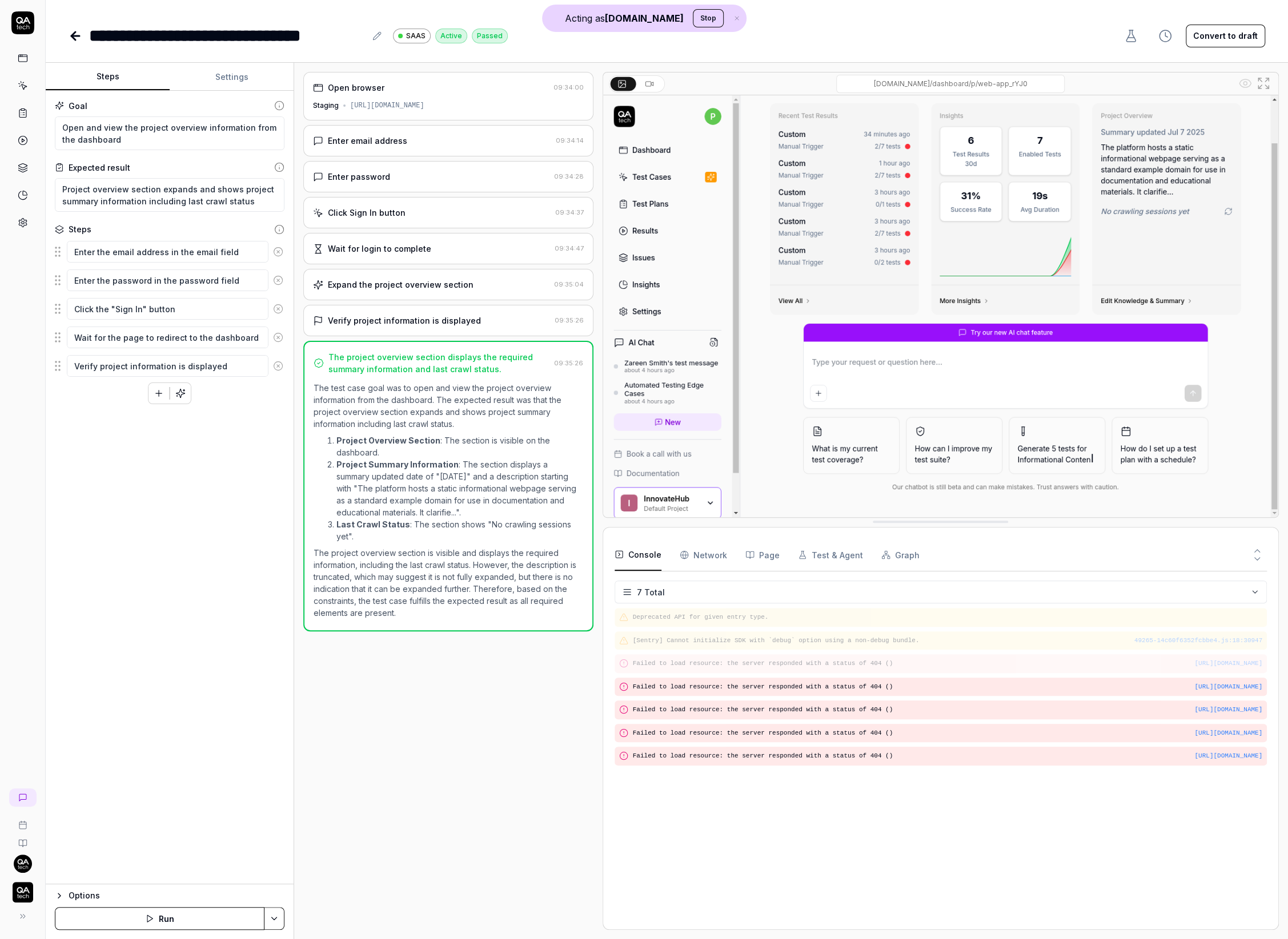
type textarea "*"
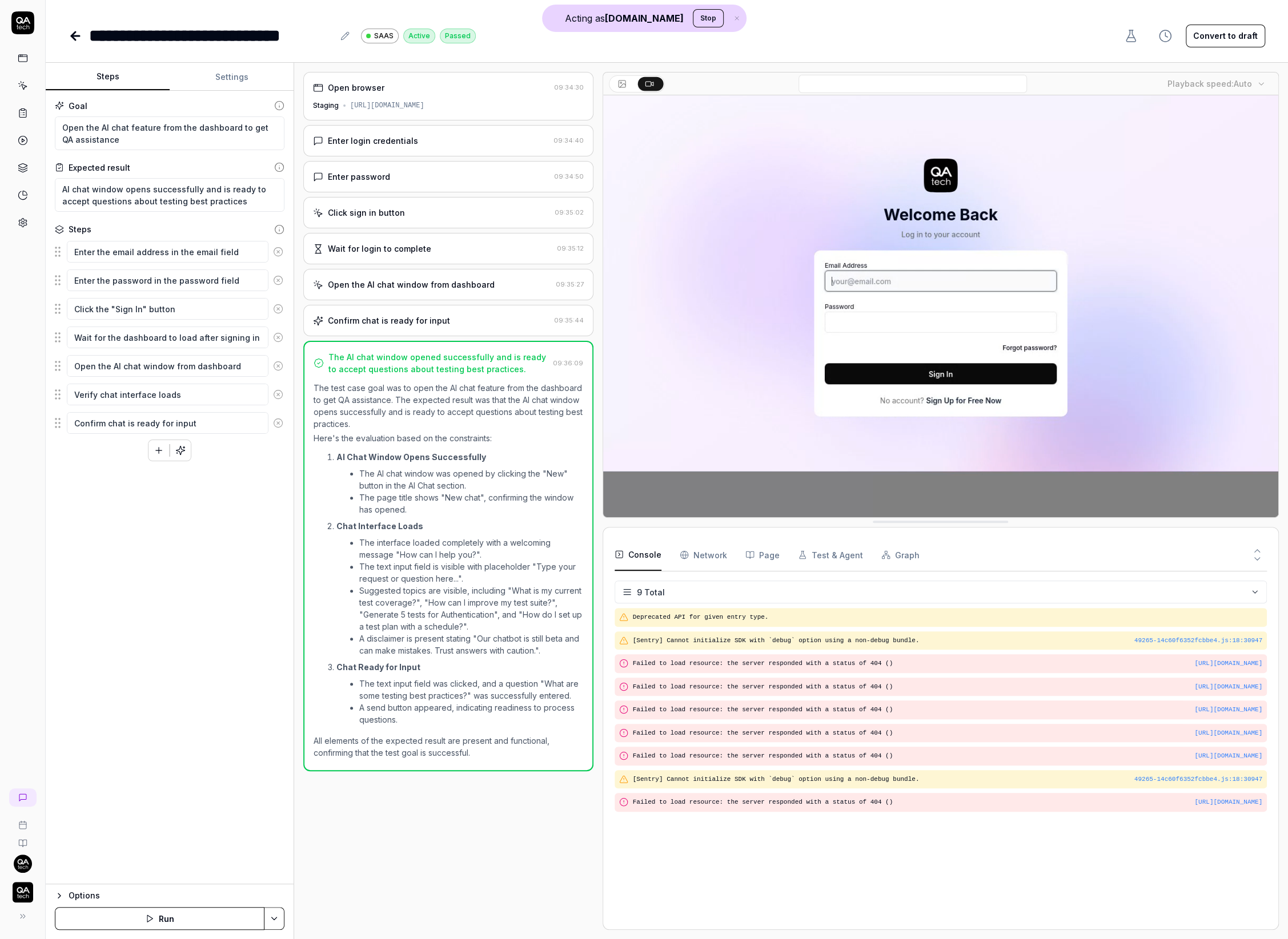
type textarea "*"
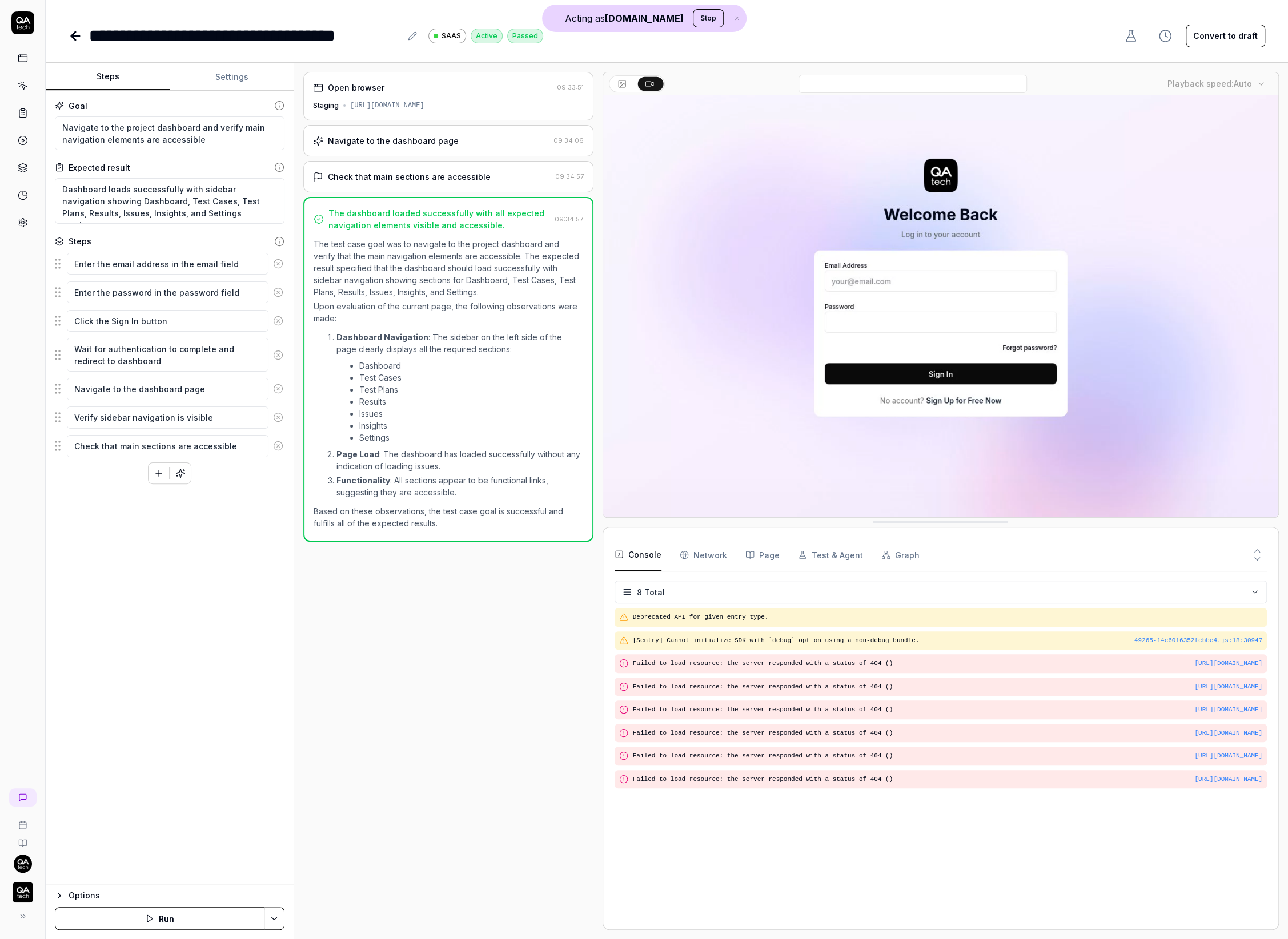
type textarea "*"
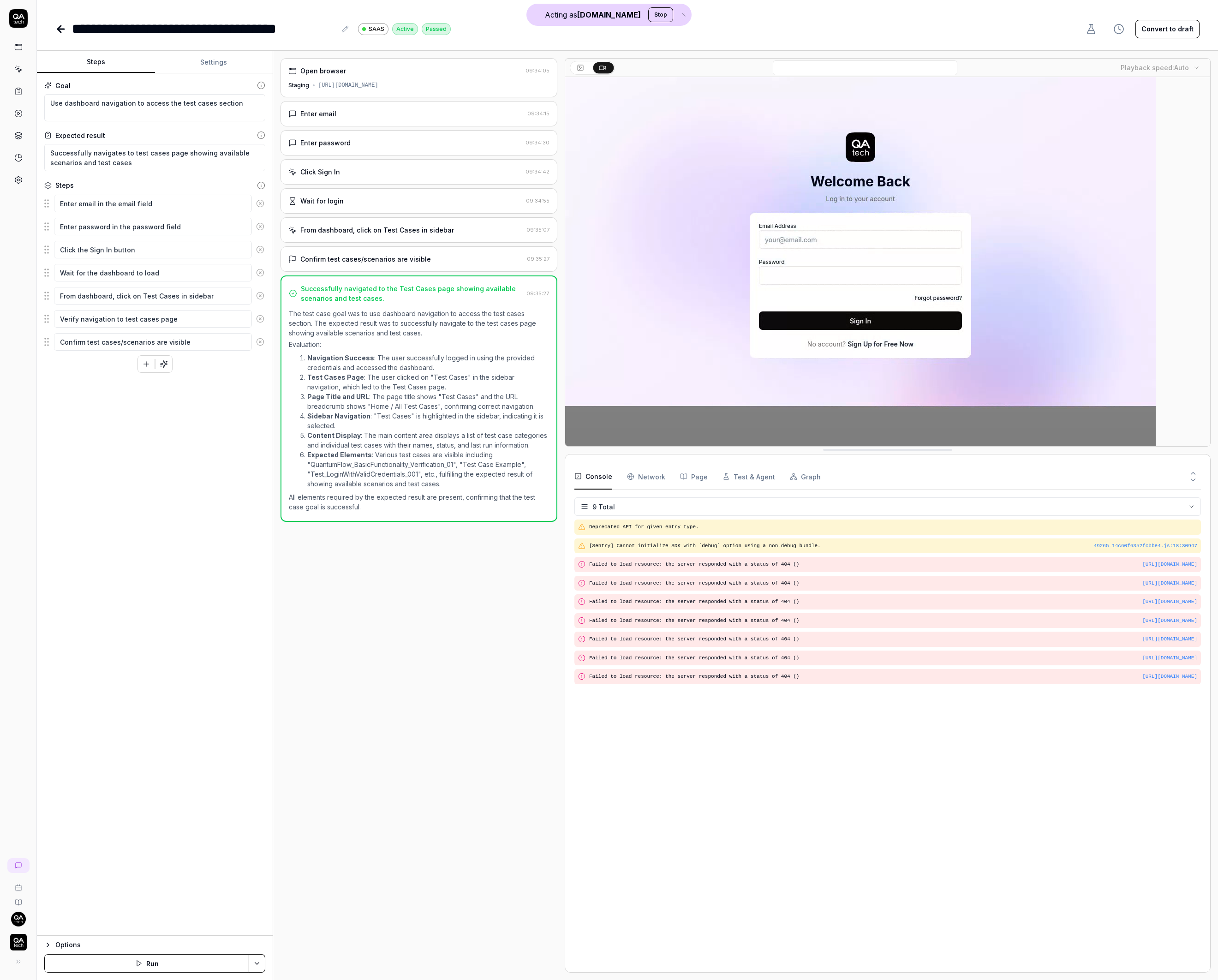
type textarea "*"
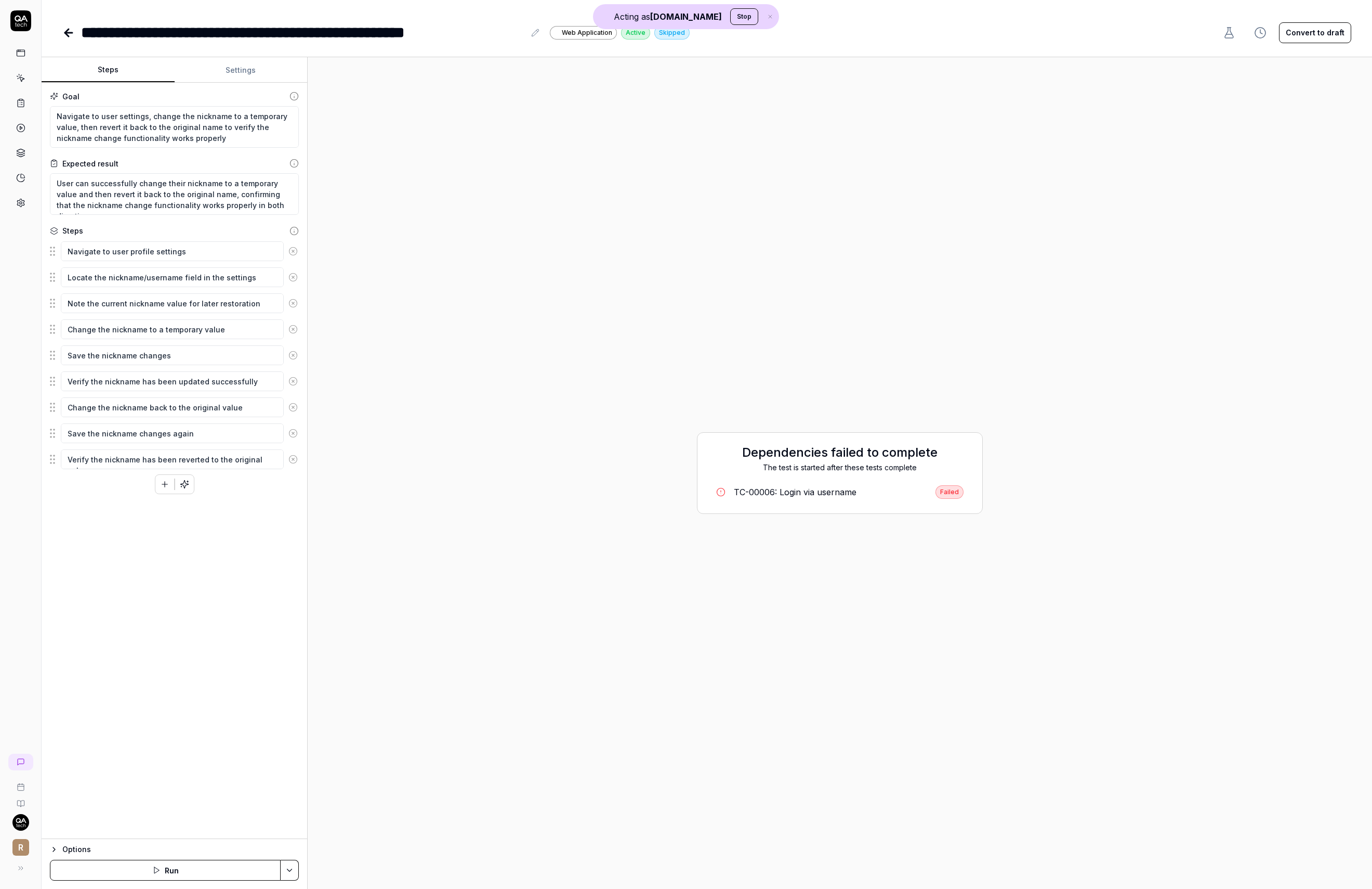
type textarea "*"
click at [60, 31] on div "**********" at bounding box center [706, 22] width 1330 height 44
click at [75, 31] on link at bounding box center [69, 32] width 15 height 20
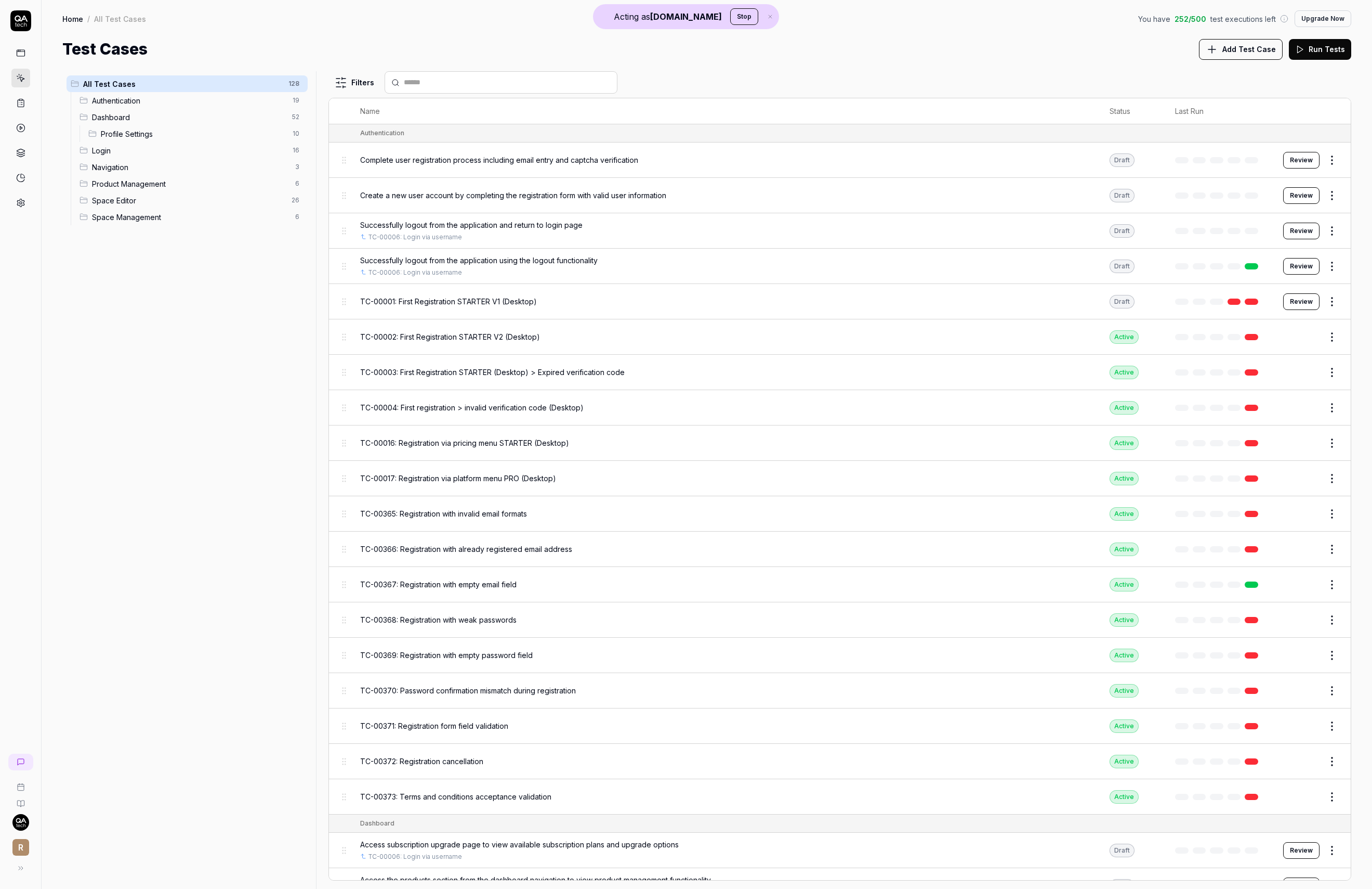
click at [1066, 341] on div "TC-00002: First Registration STARTER V2 (Desktop)" at bounding box center [724, 337] width 728 height 22
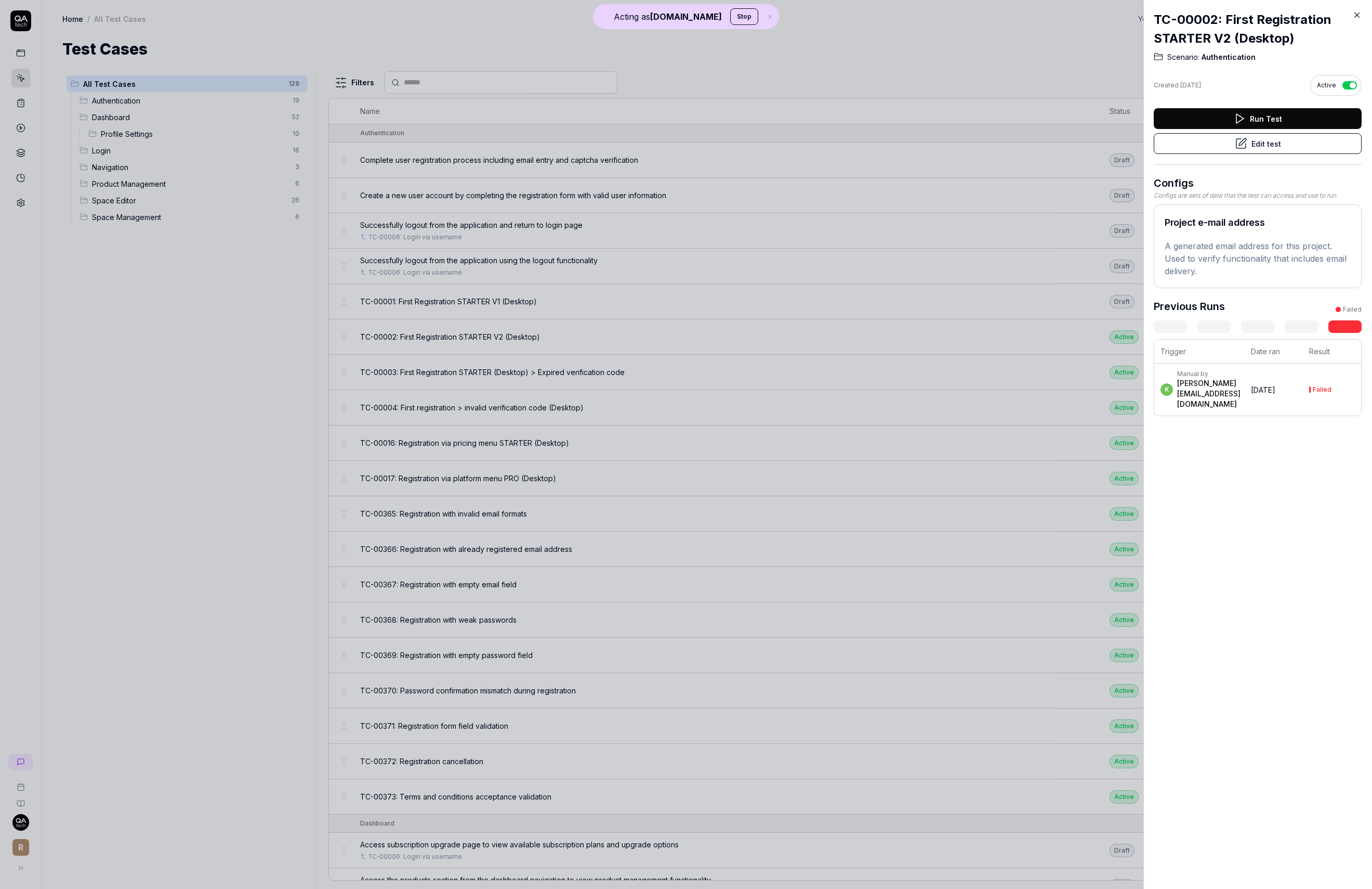
click at [1058, 214] on div at bounding box center [686, 444] width 1372 height 889
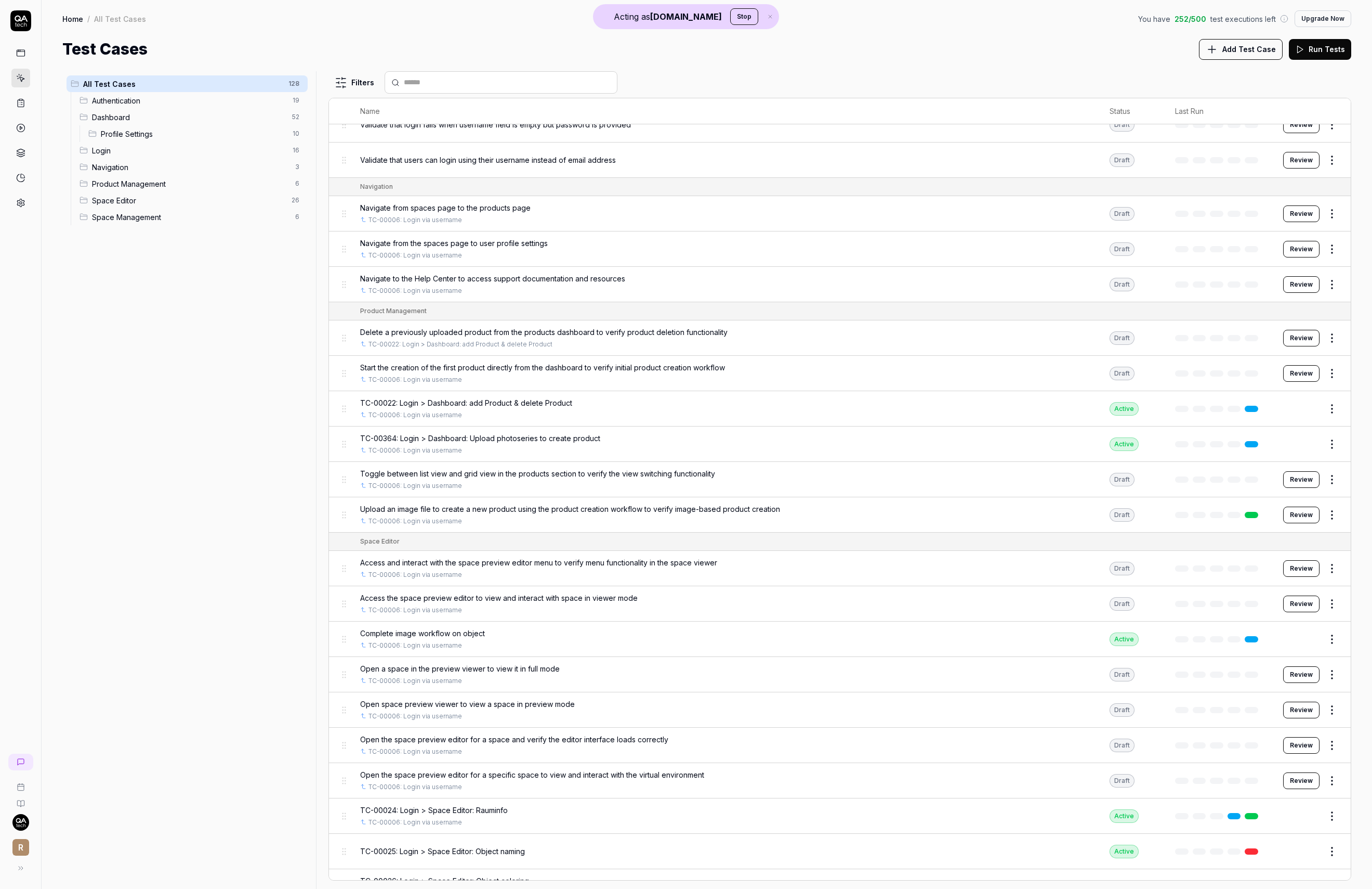
scroll to position [3891, 0]
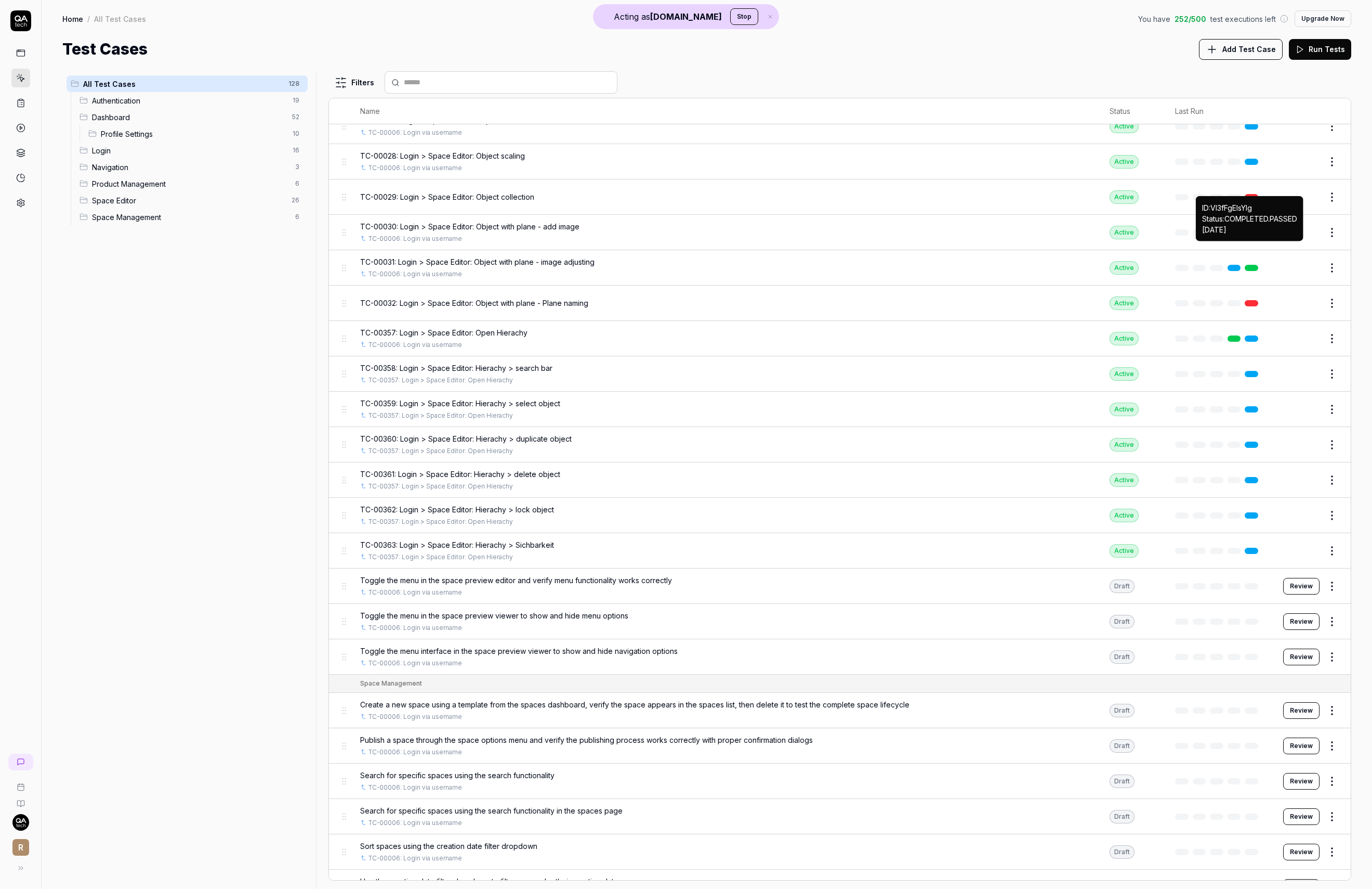
click at [1252, 265] on link at bounding box center [1251, 268] width 13 height 6
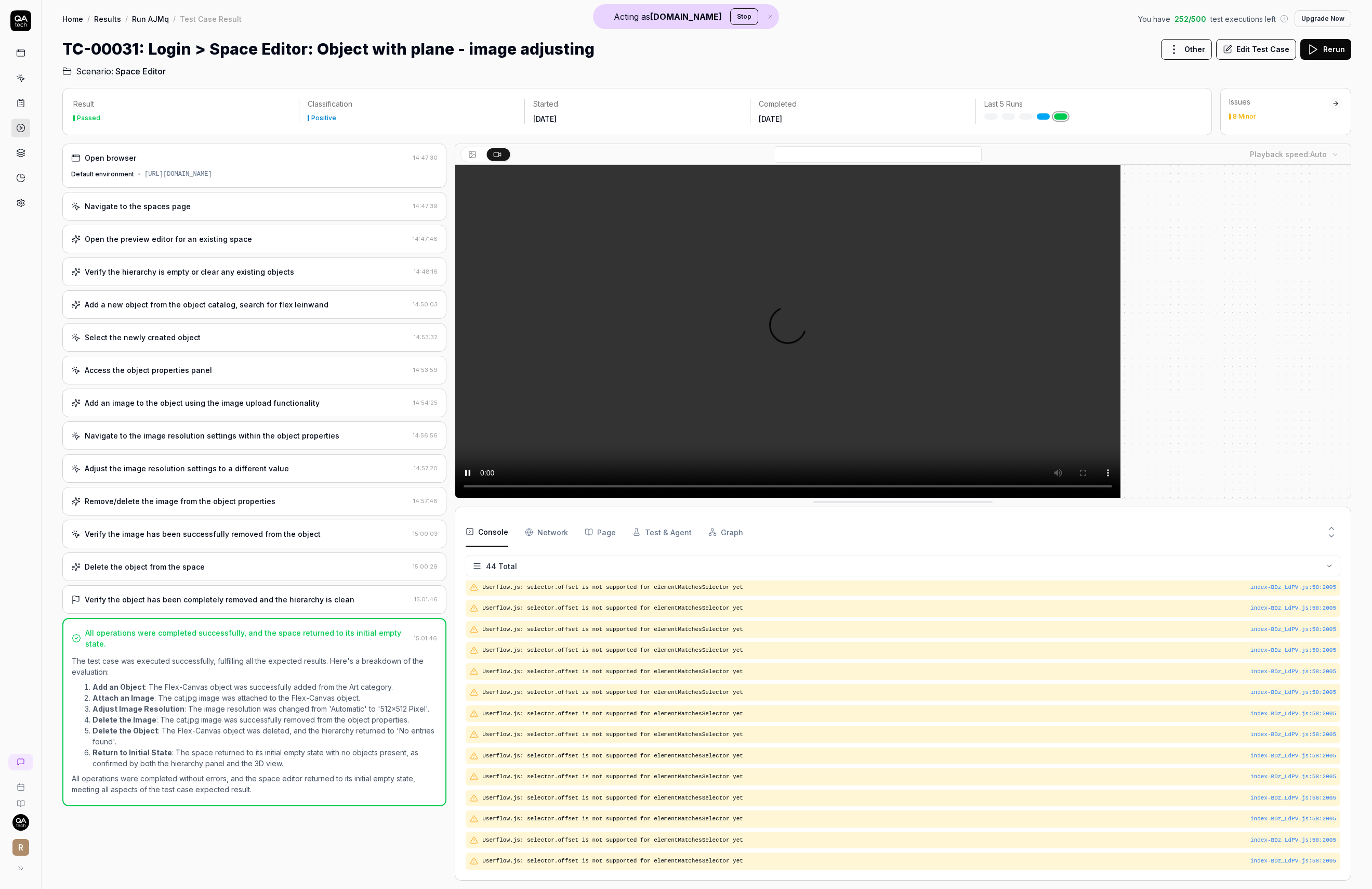
scroll to position [724, 0]
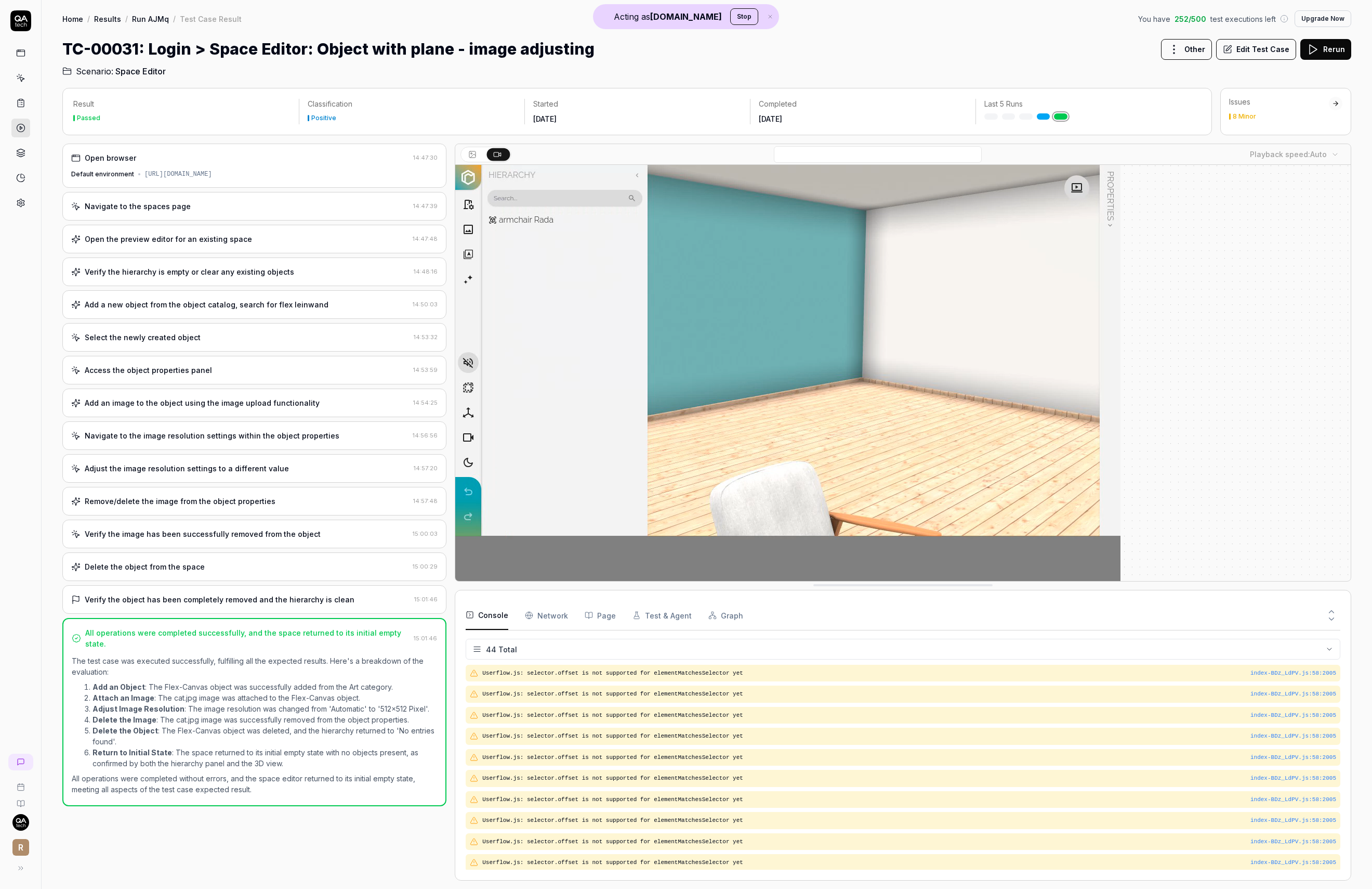
click at [145, 408] on div "Add an image to the object using the image upload functionality 14:54:25" at bounding box center [254, 403] width 384 height 28
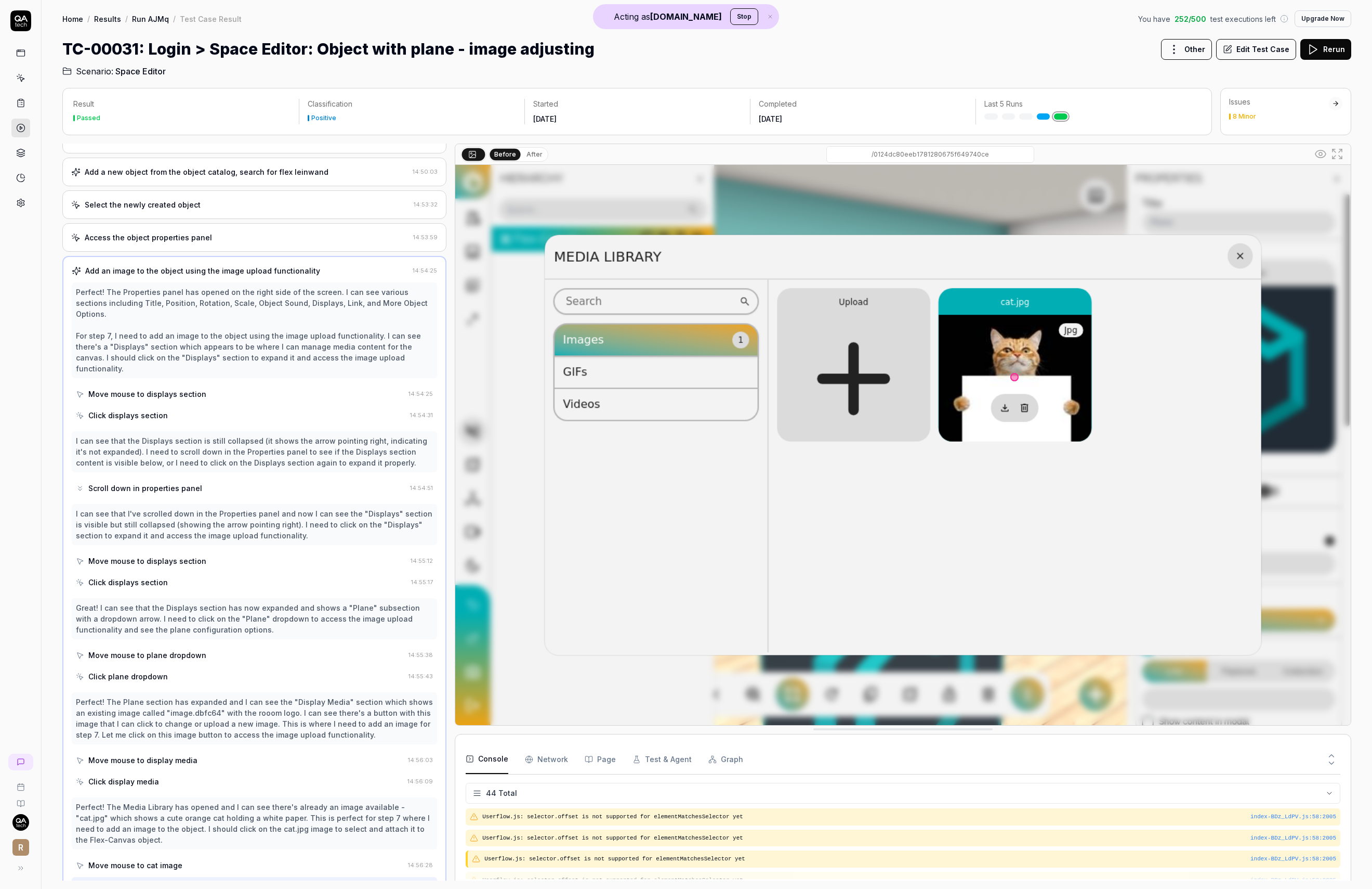
scroll to position [0, 0]
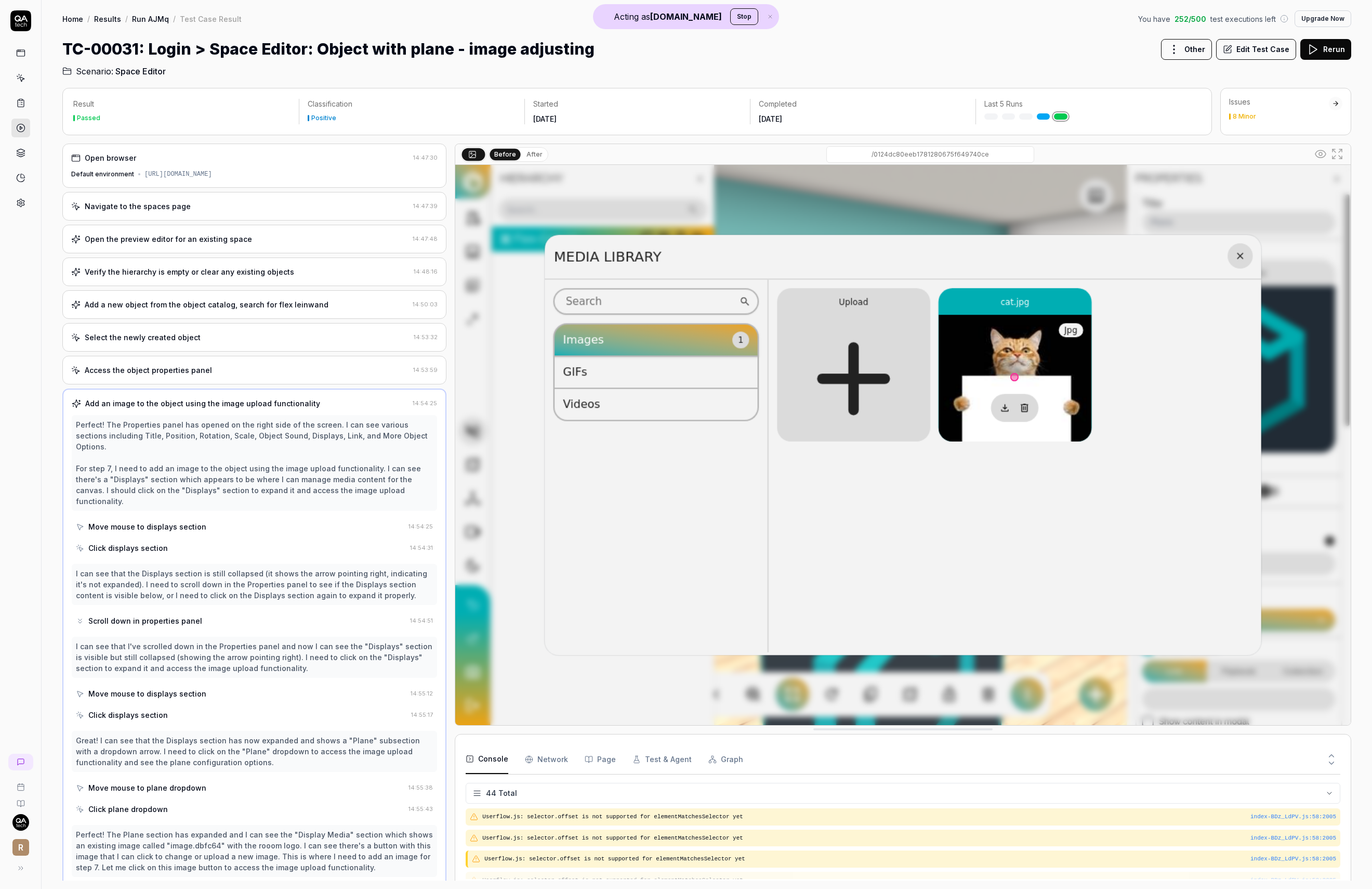
click at [153, 204] on div "Navigate to the spaces page" at bounding box center [137, 207] width 106 height 11
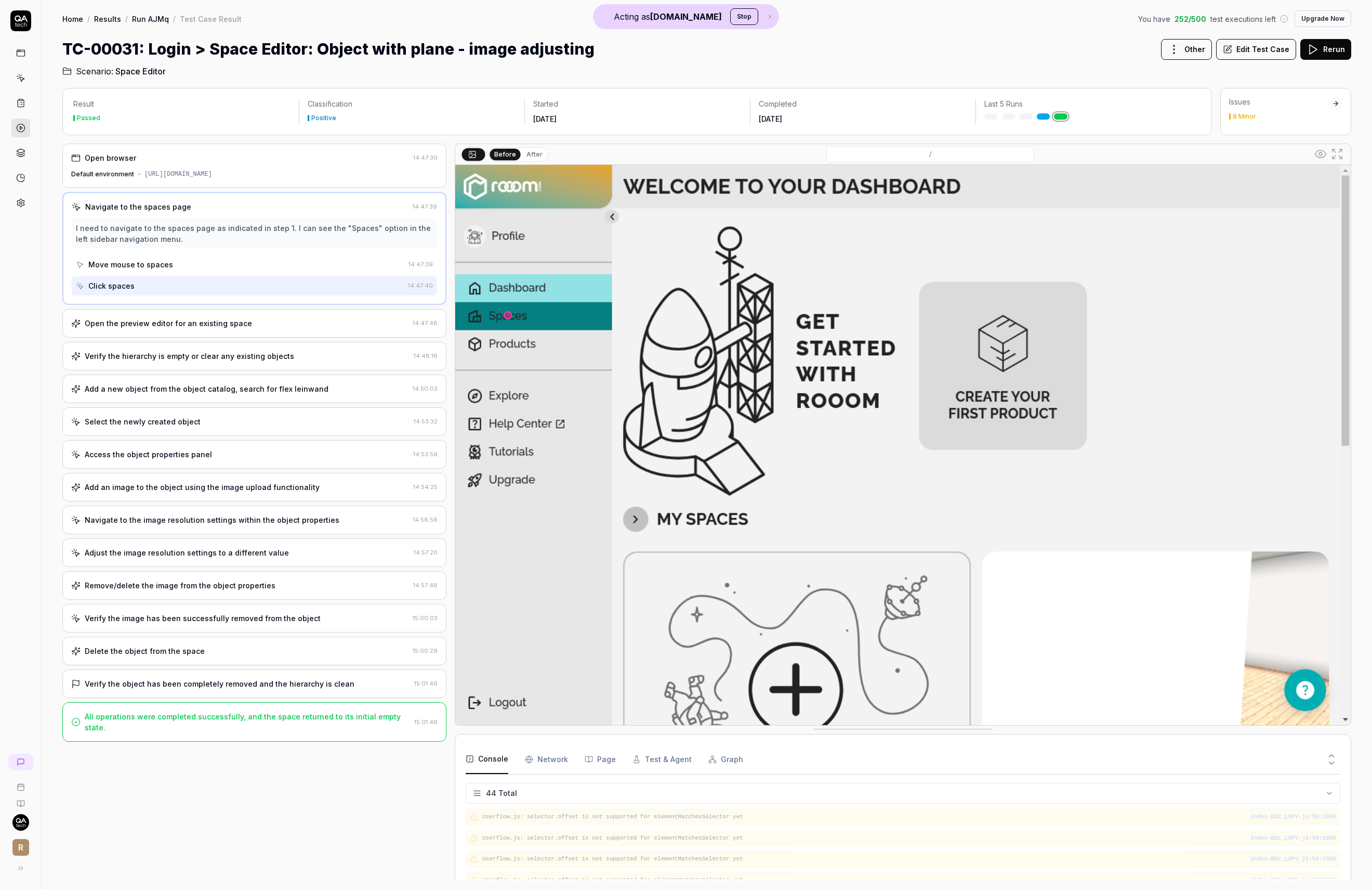
click at [544, 265] on img at bounding box center [903, 444] width 896 height 560
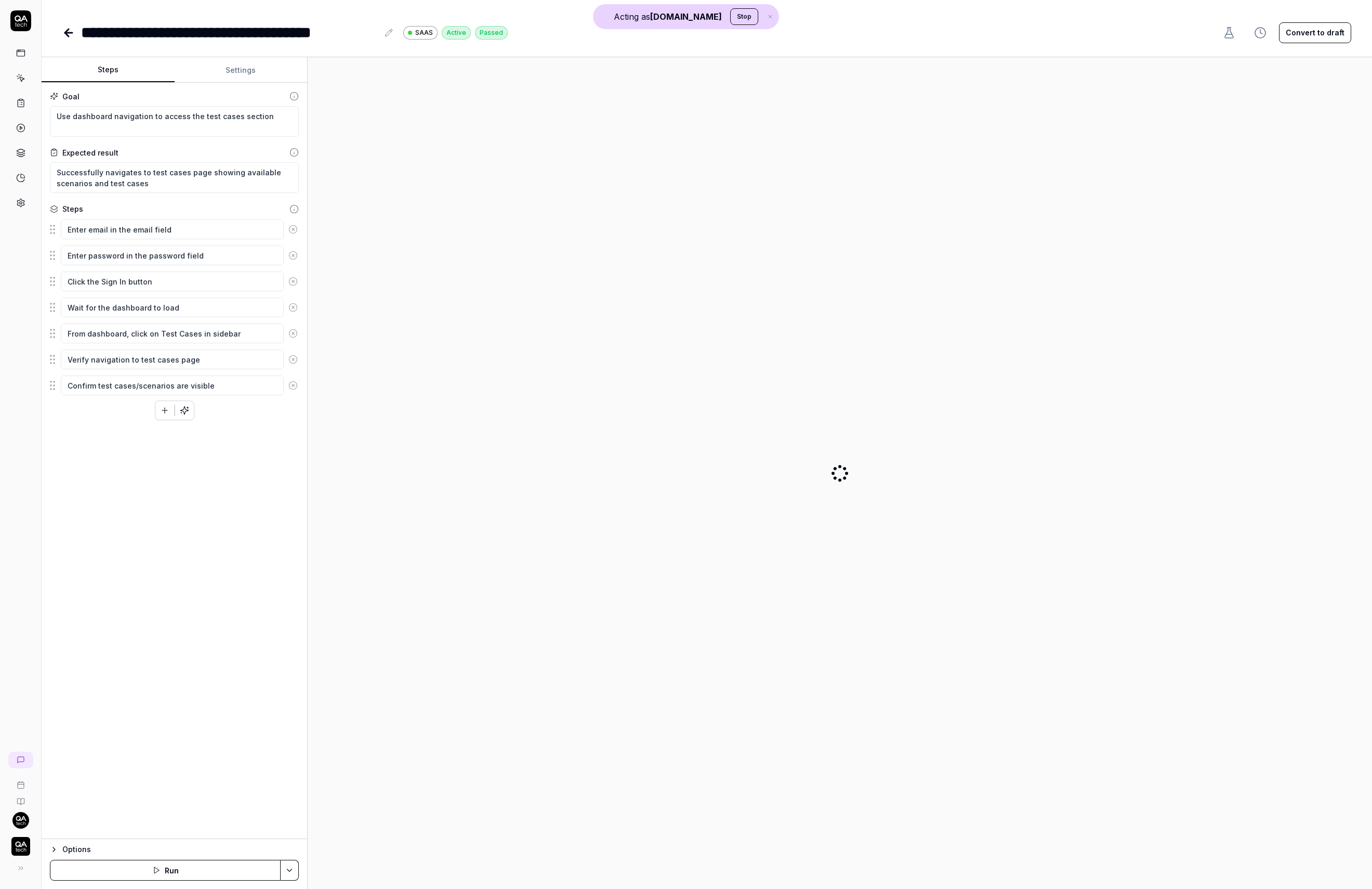
type textarea "*"
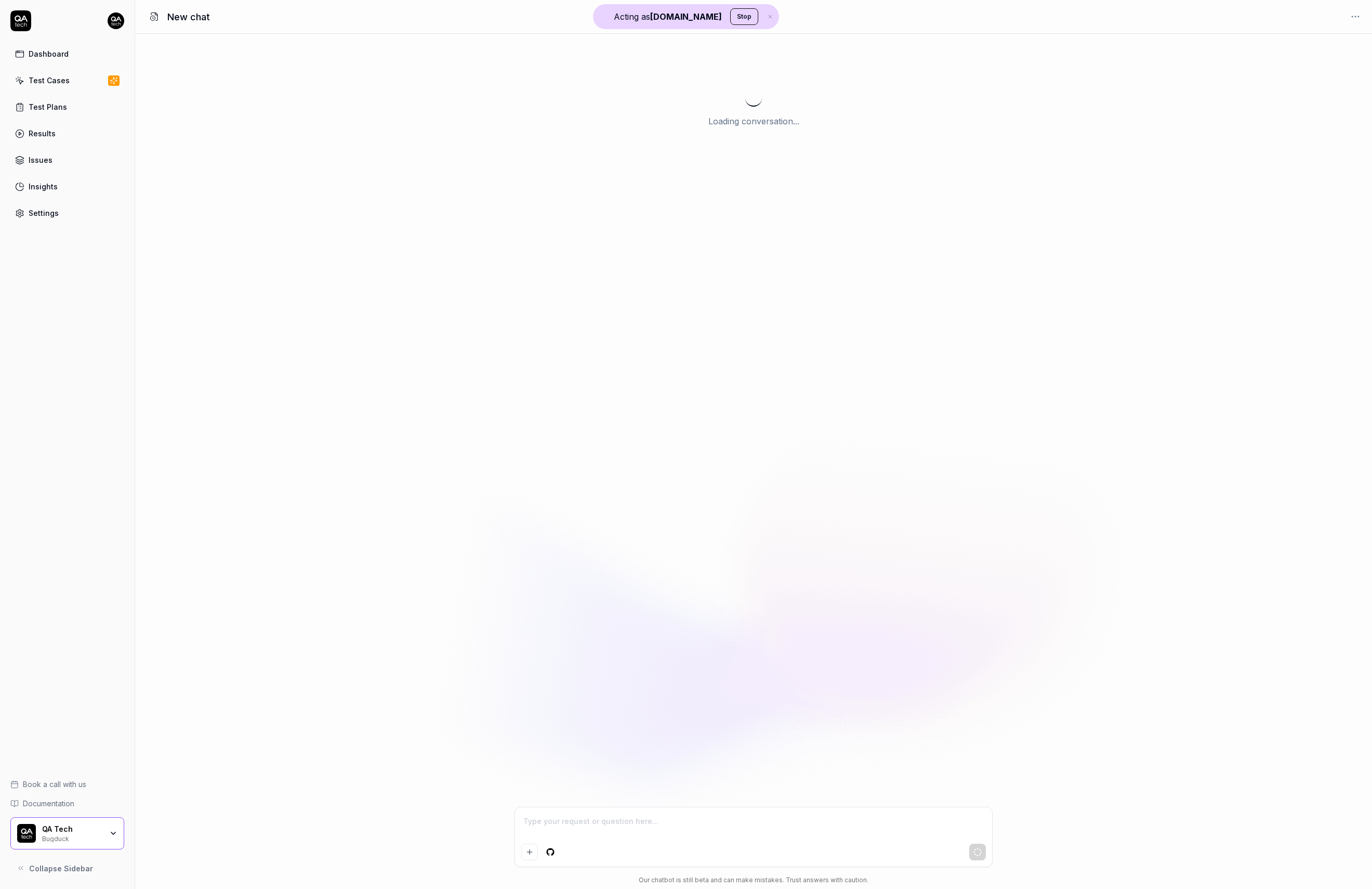
type textarea "*"
